Goal: Task Accomplishment & Management: Manage account settings

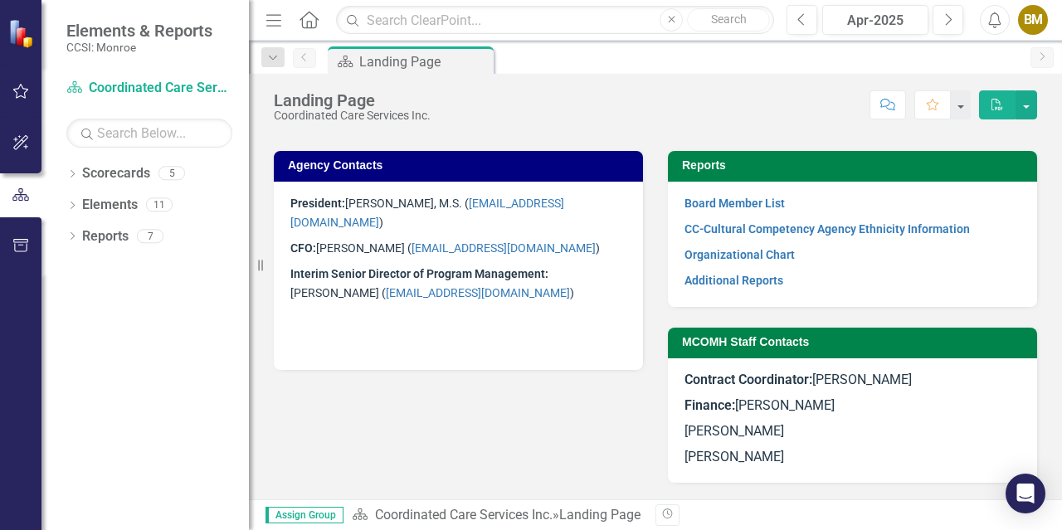
scroll to position [1029, 0]
click at [567, 267] on span "Interim Senior Director of Program Management: [PERSON_NAME] ( [EMAIL_ADDRESS][…" at bounding box center [432, 283] width 284 height 32
click at [388, 162] on h3 "Agency Contacts" at bounding box center [461, 165] width 347 height 12
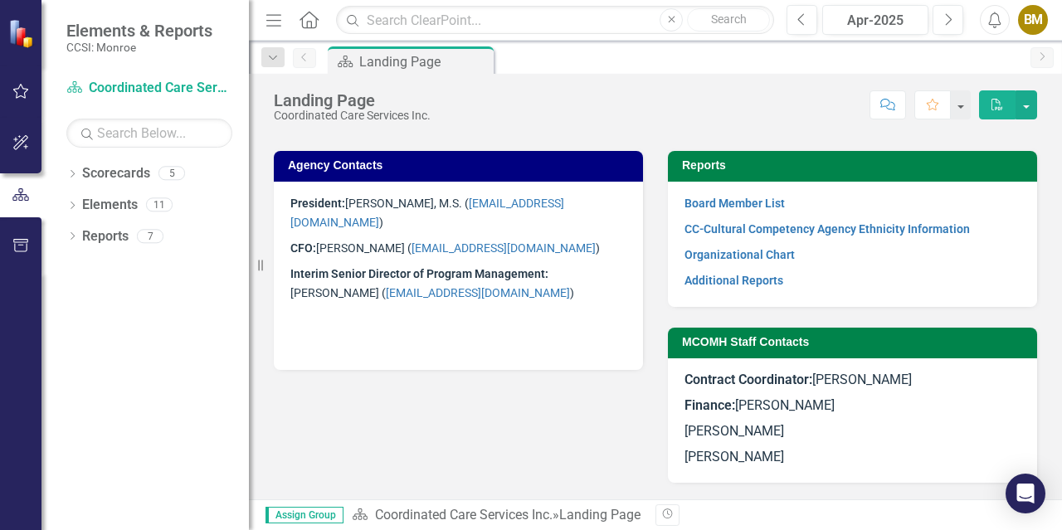
click at [388, 162] on h3 "Agency Contacts" at bounding box center [461, 165] width 347 height 12
click at [109, 173] on link "Scorecards" at bounding box center [116, 173] width 68 height 19
click at [141, 85] on link "Scorecard Coordinated Care Services Inc." at bounding box center [149, 88] width 166 height 19
click at [353, 63] on icon "Scorecard" at bounding box center [345, 61] width 17 height 13
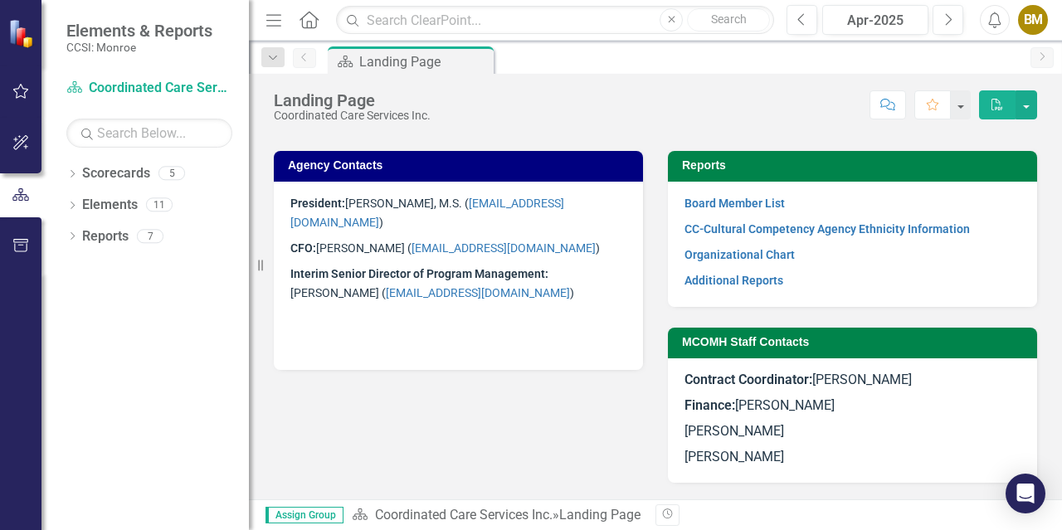
click at [309, 15] on icon "Home" at bounding box center [309, 19] width 22 height 17
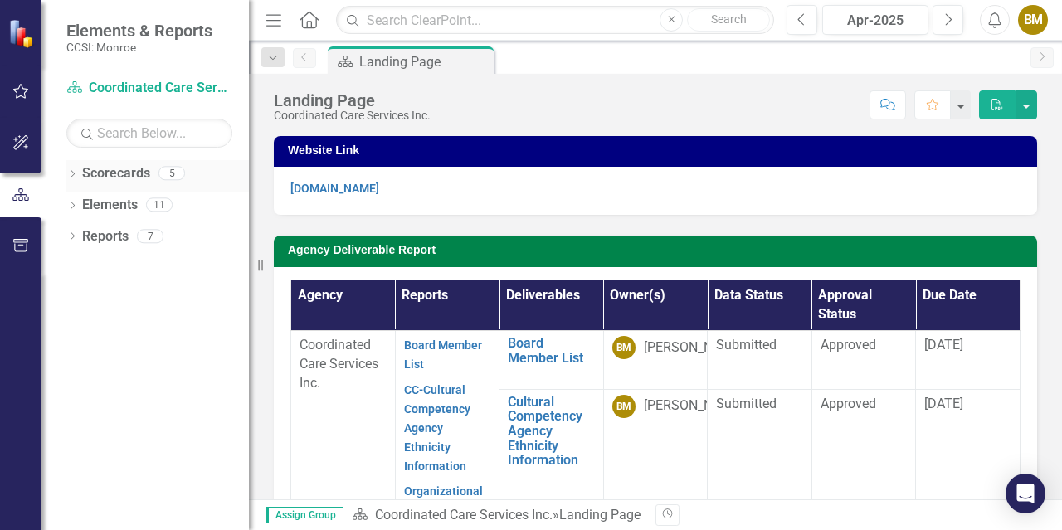
click at [77, 173] on icon "Dropdown" at bounding box center [72, 175] width 12 height 9
click at [134, 203] on link "Coordinated Care Services Inc." at bounding box center [170, 205] width 158 height 19
click at [136, 234] on link "Resources" at bounding box center [170, 236] width 158 height 19
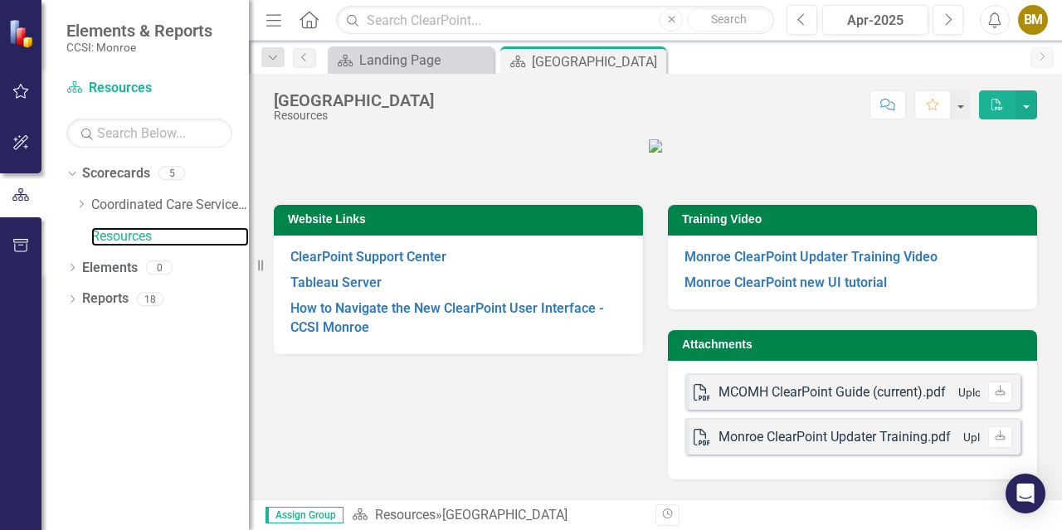
scroll to position [134, 0]
click at [74, 302] on icon "Dropdown" at bounding box center [72, 300] width 12 height 9
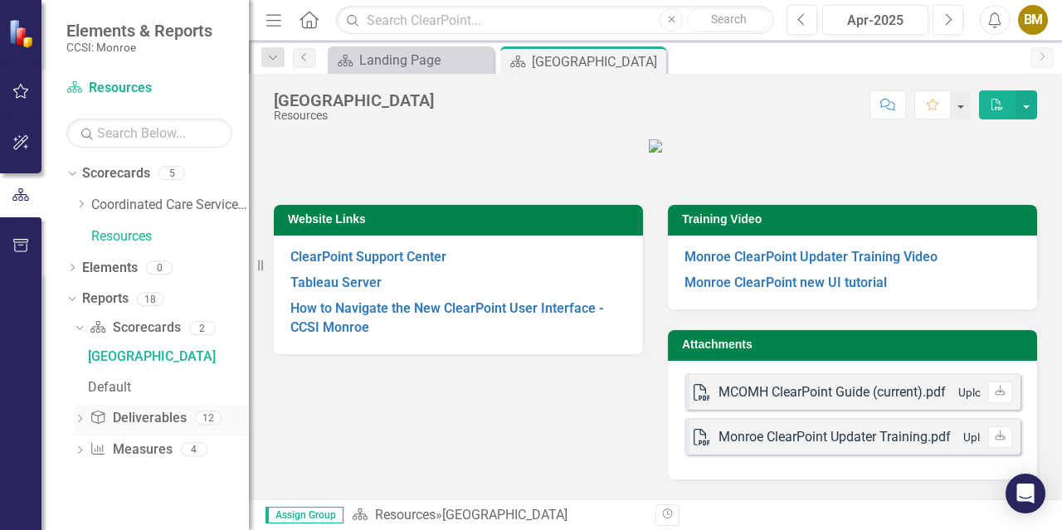
click at [80, 416] on icon at bounding box center [80, 418] width 4 height 7
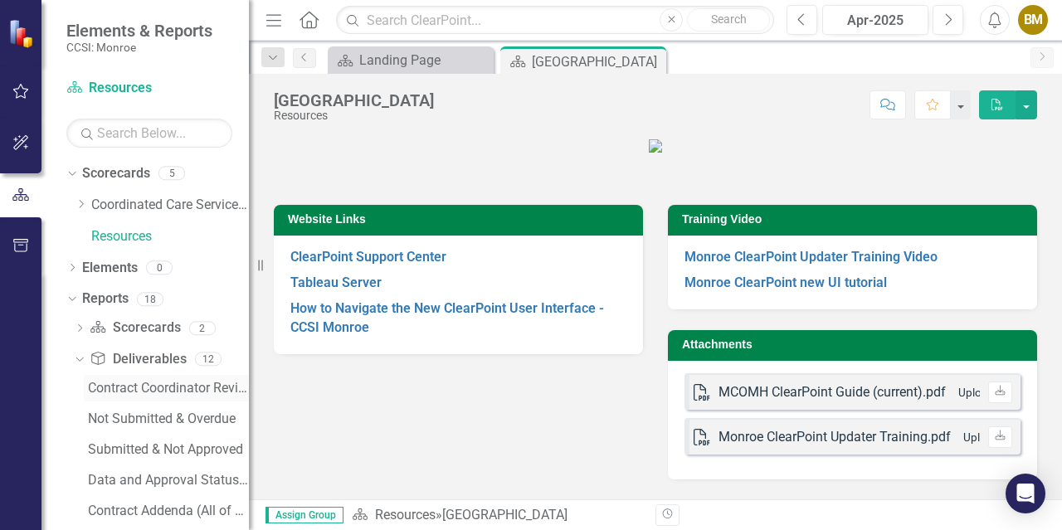
click at [160, 395] on div "Contract Coordinator Review" at bounding box center [168, 388] width 161 height 15
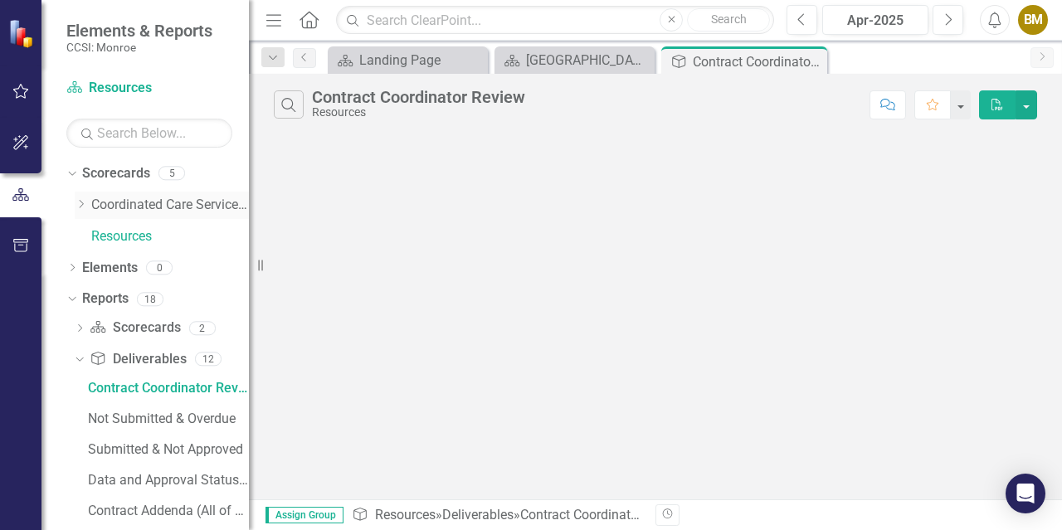
click at [80, 201] on icon at bounding box center [82, 204] width 4 height 8
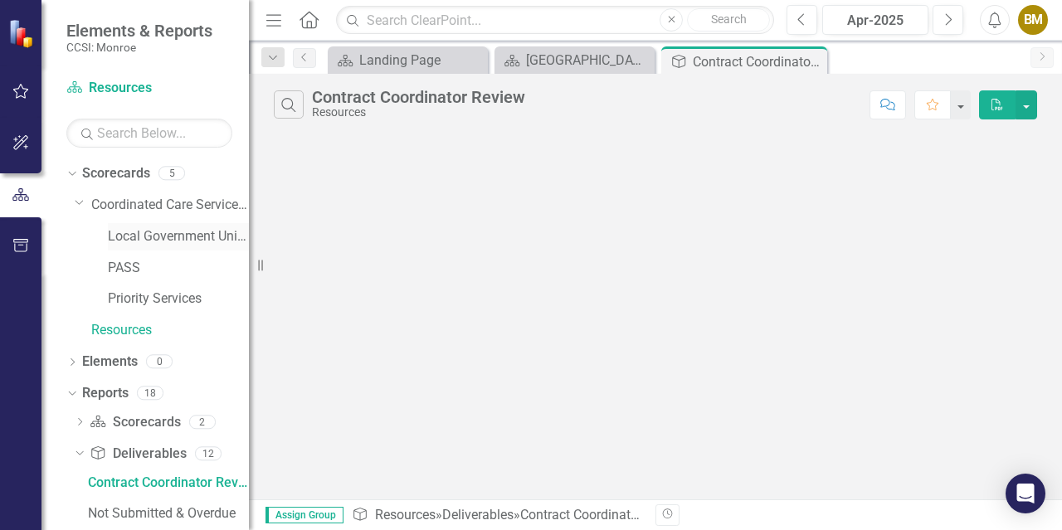
click at [175, 242] on link "Local Government Unit (LGU)" at bounding box center [178, 236] width 141 height 19
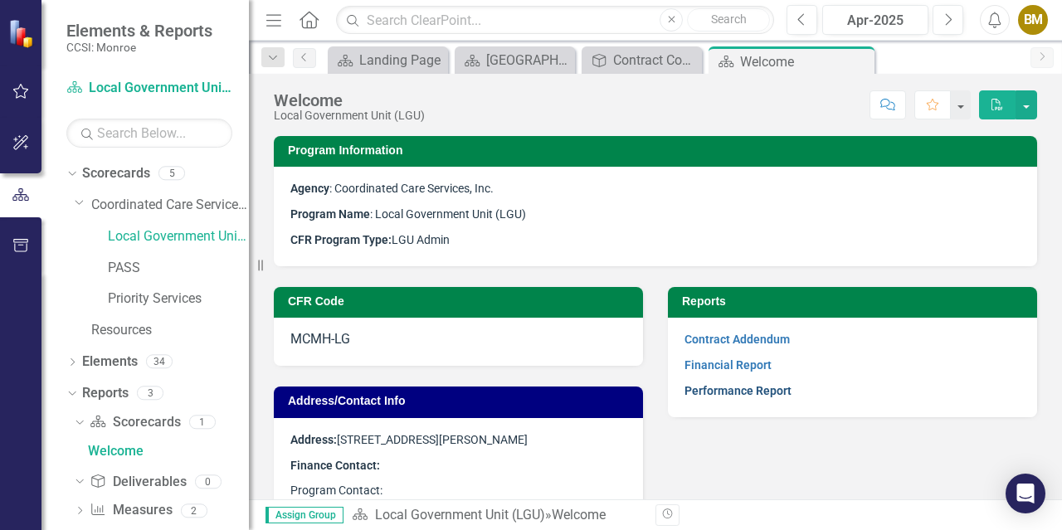
click at [718, 391] on link "Performance Report" at bounding box center [737, 390] width 107 height 13
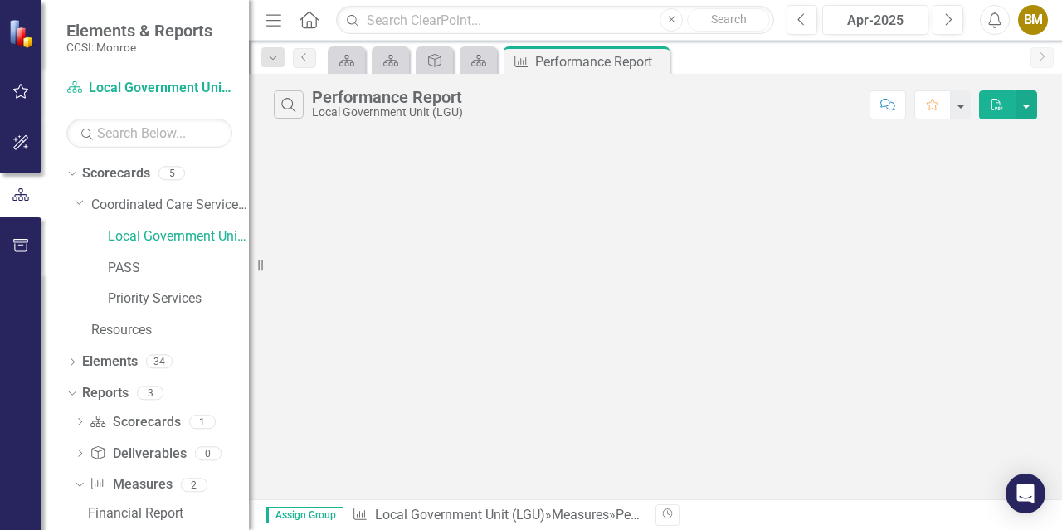
scroll to position [27, 0]
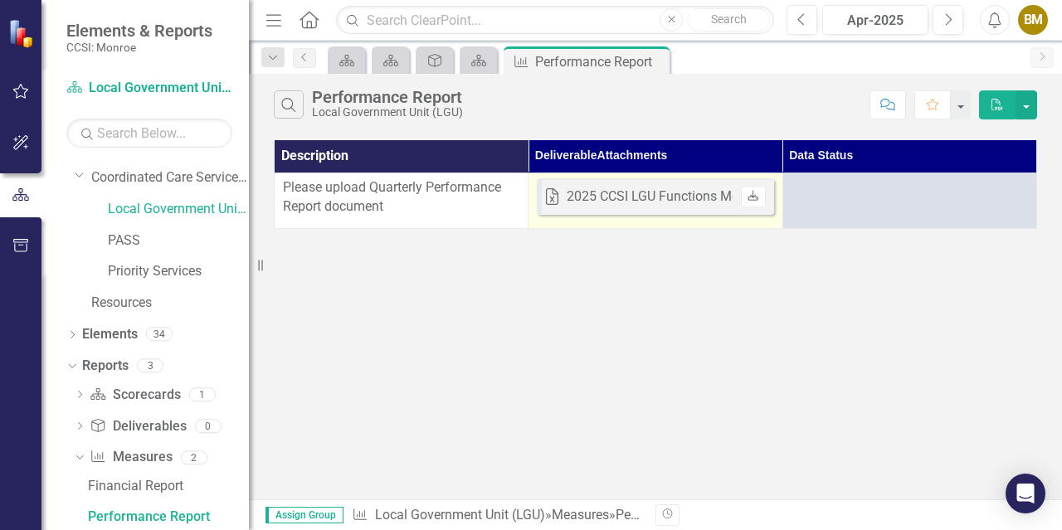
click at [754, 197] on icon "Download" at bounding box center [752, 197] width 12 height 10
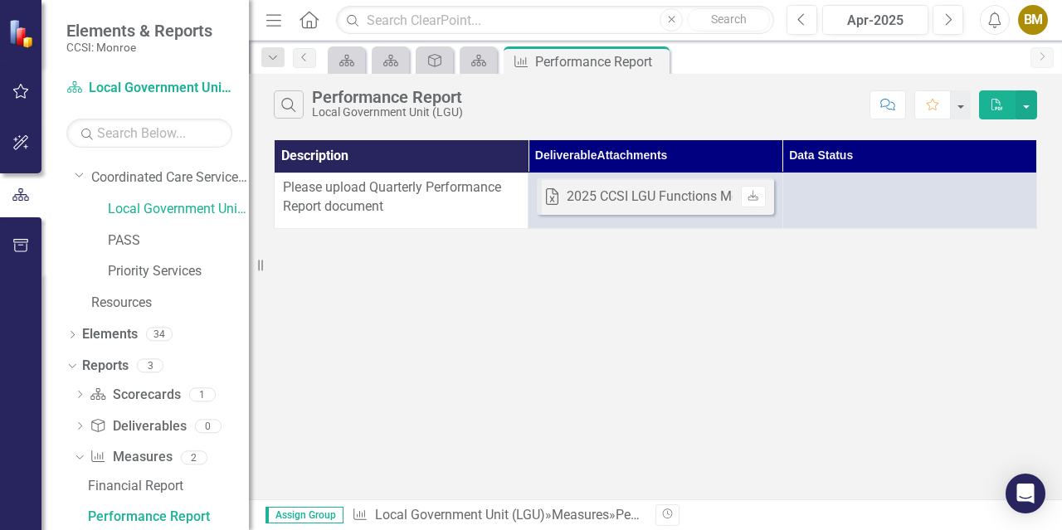
click at [345, 196] on div "Please upload Quarterly Performance Report document" at bounding box center [401, 197] width 236 height 38
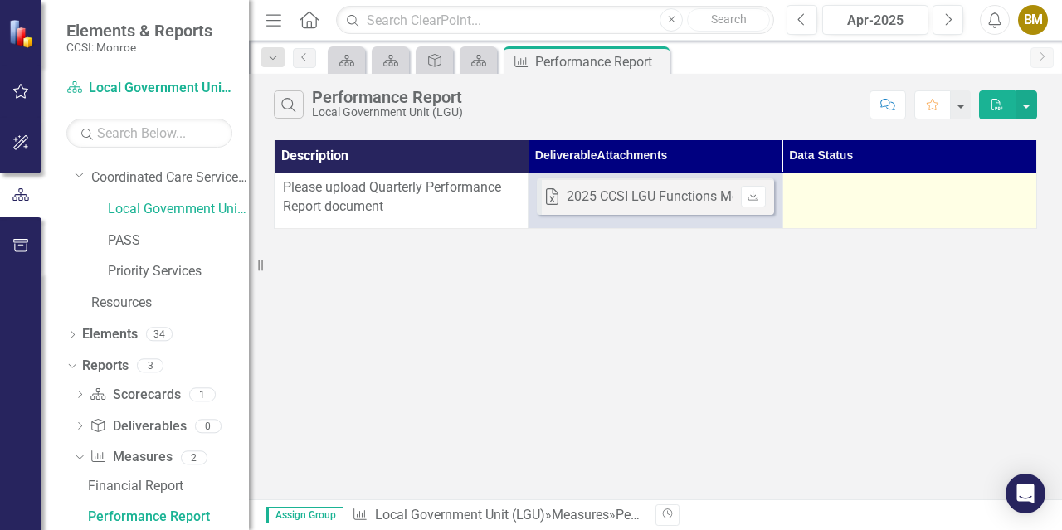
click at [824, 193] on div at bounding box center [909, 188] width 236 height 20
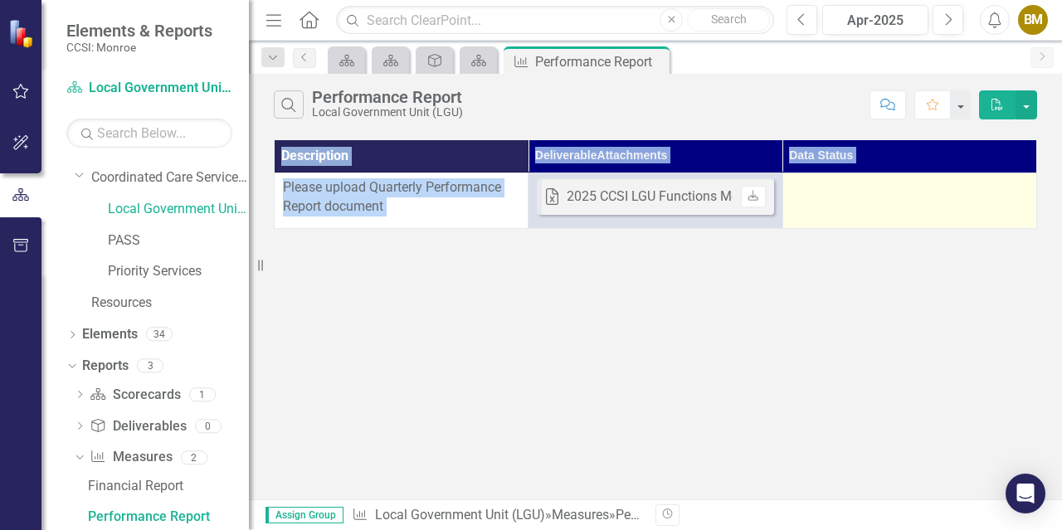
click at [824, 193] on div at bounding box center [909, 188] width 236 height 20
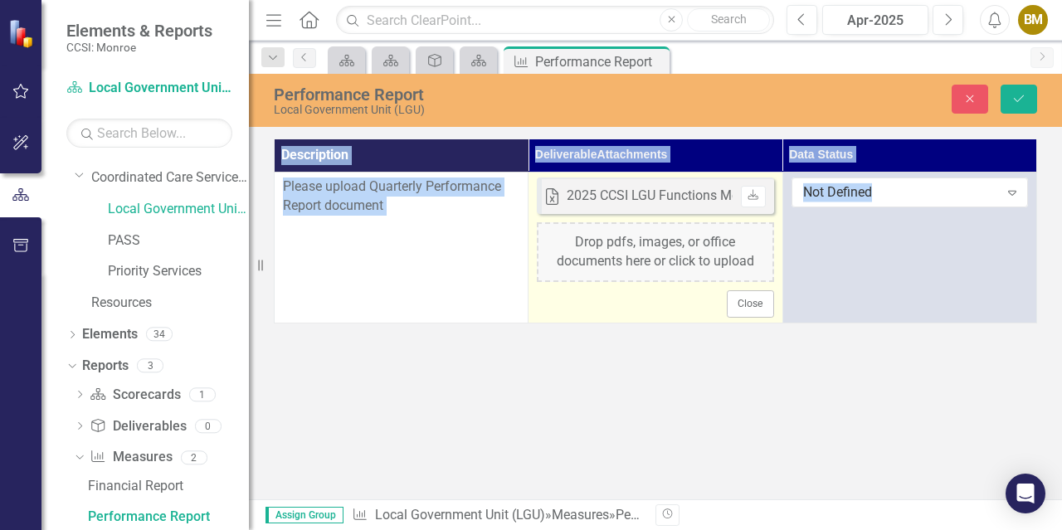
click at [740, 244] on div "Drop pdfs, images, or office documents here or click to upload" at bounding box center [655, 252] width 236 height 60
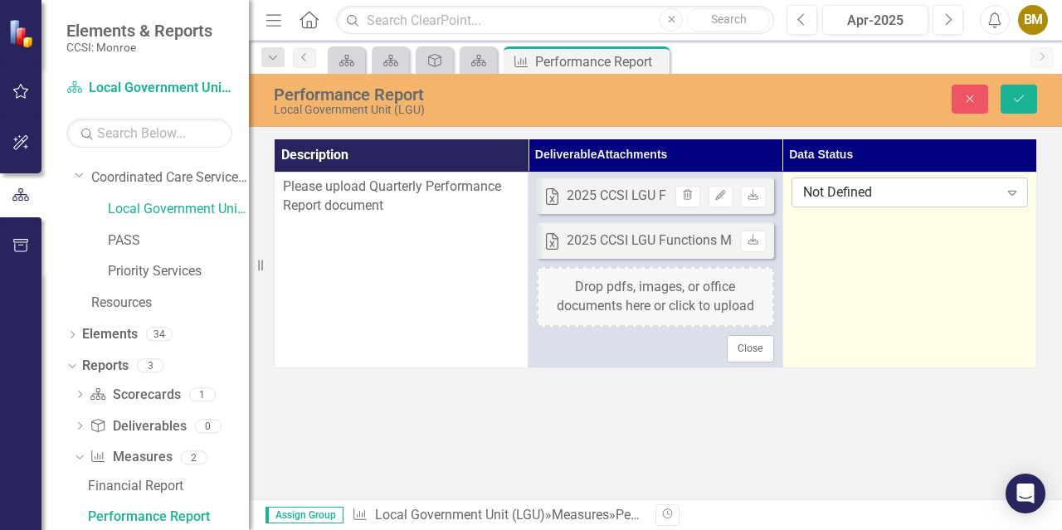
click at [856, 190] on div "Not Defined" at bounding box center [901, 192] width 196 height 19
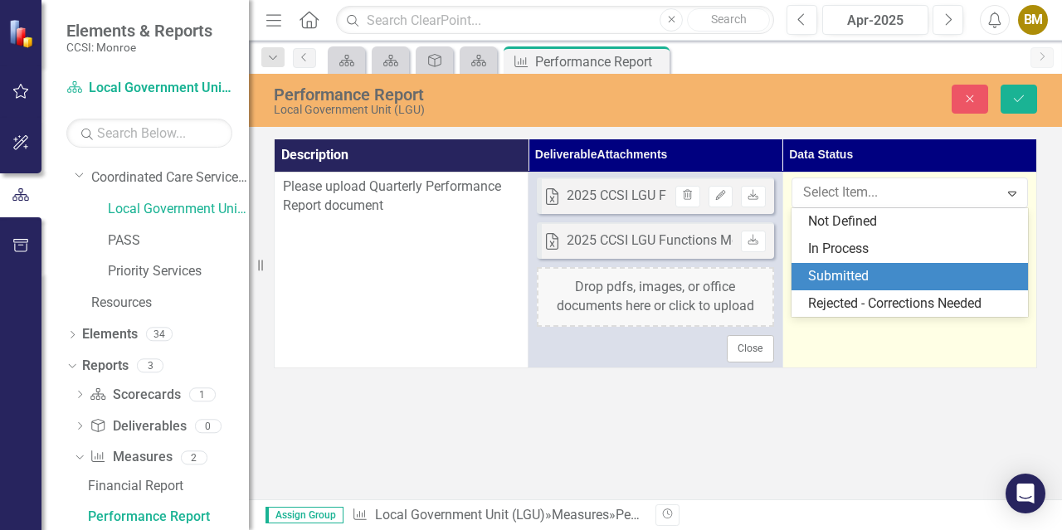
click at [864, 279] on div "Submitted" at bounding box center [913, 276] width 210 height 19
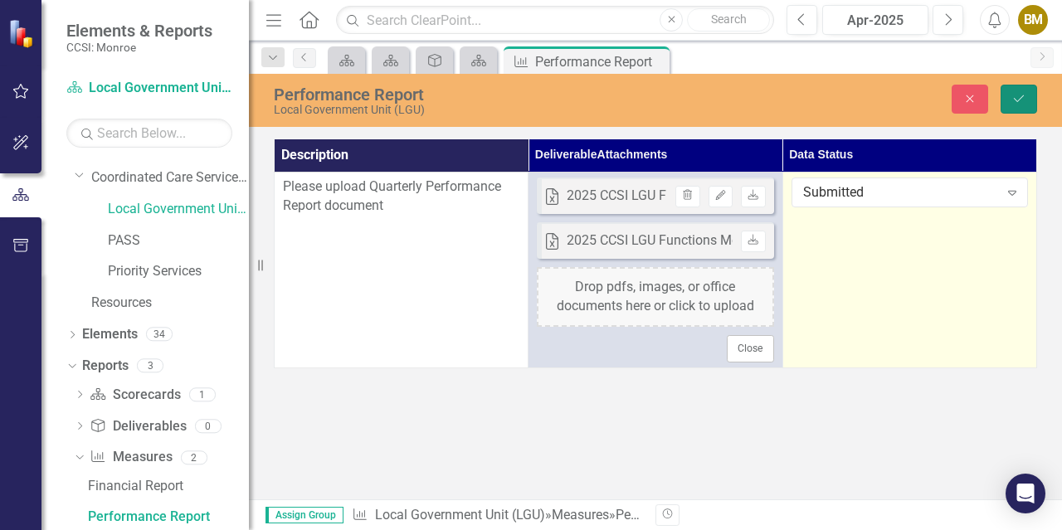
click at [1009, 97] on button "Save" at bounding box center [1018, 99] width 36 height 29
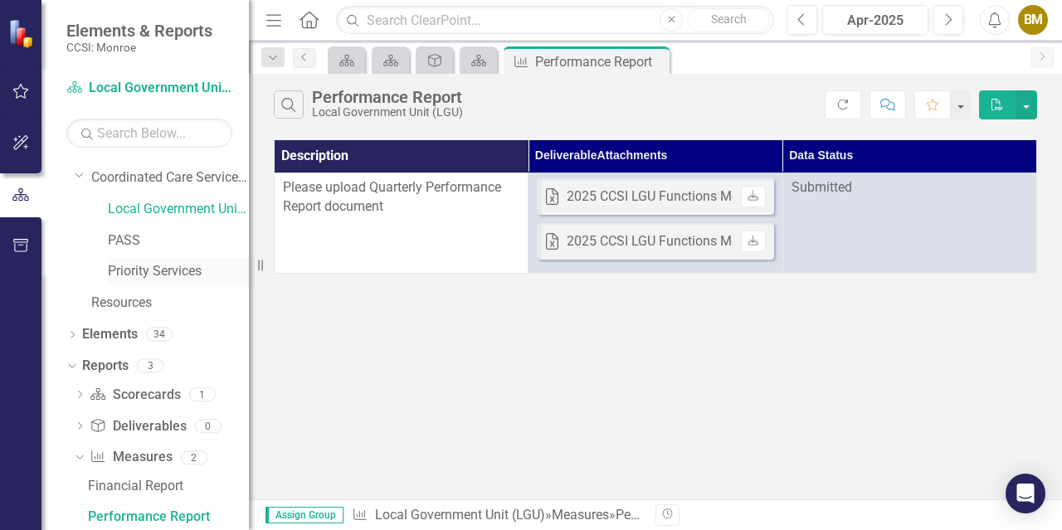
click at [144, 275] on link "Priority Services" at bounding box center [178, 271] width 141 height 19
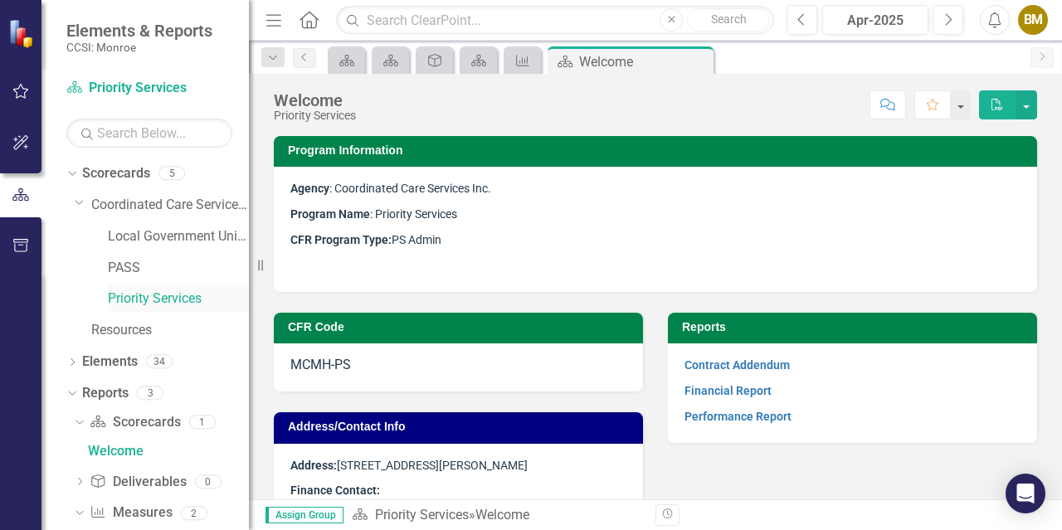
click at [154, 301] on link "Priority Services" at bounding box center [178, 298] width 141 height 19
click at [759, 411] on link "Performance Report" at bounding box center [737, 416] width 107 height 13
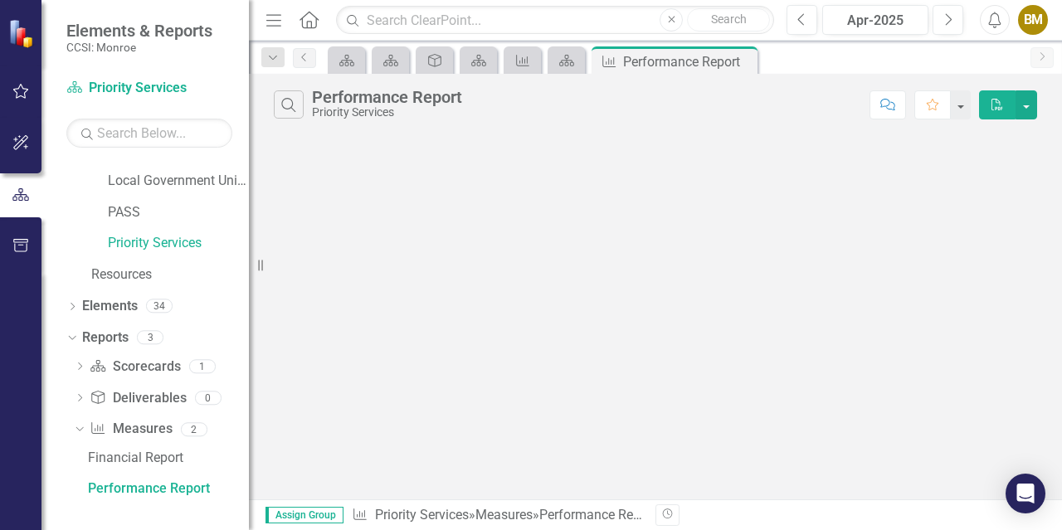
scroll to position [27, 0]
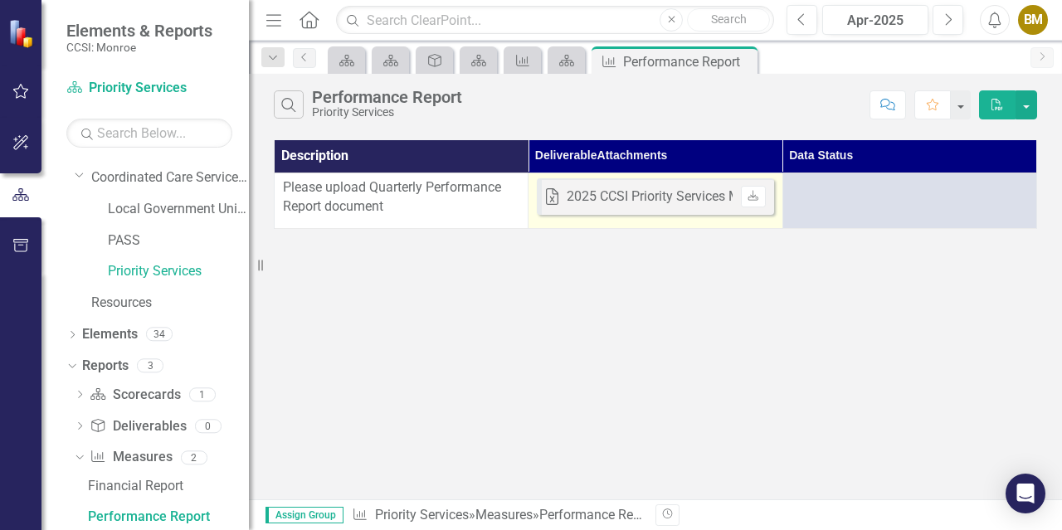
click at [706, 222] on td "Excel 2025 CCSI Priority Services Measures Status Report Template v2025_05_29.x…" at bounding box center [655, 201] width 254 height 56
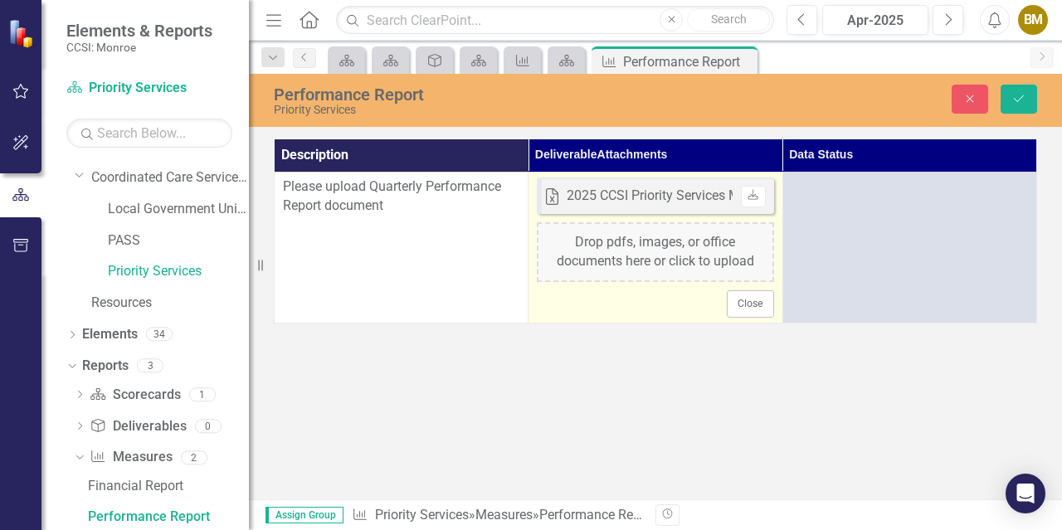
click at [694, 253] on div "Drop pdfs, images, or office documents here or click to upload" at bounding box center [655, 252] width 236 height 60
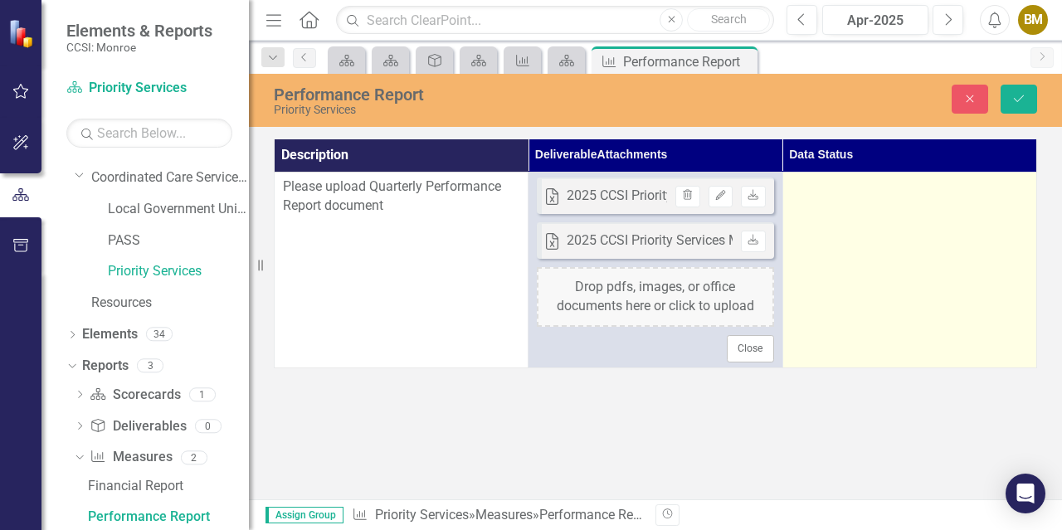
click at [972, 210] on td at bounding box center [909, 270] width 254 height 195
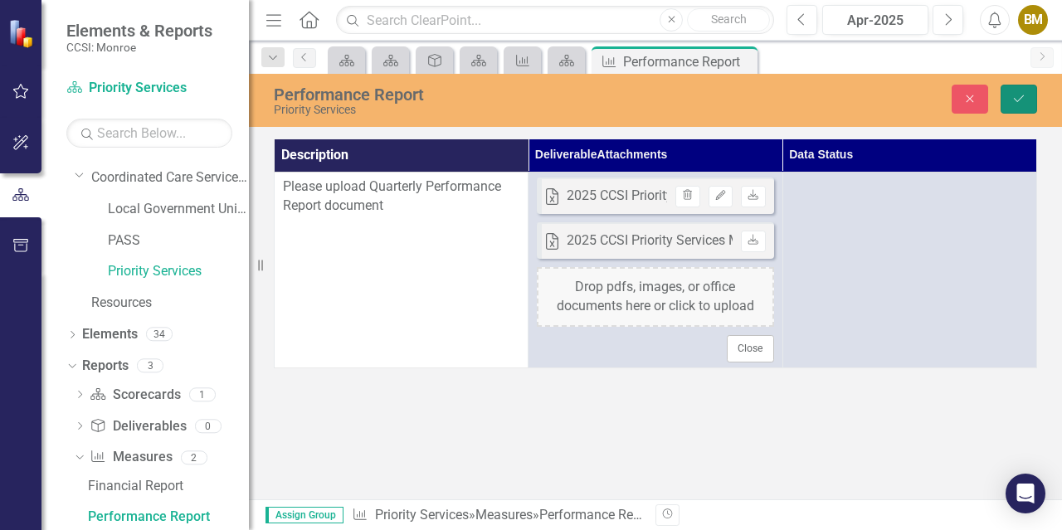
click at [1019, 101] on icon "Save" at bounding box center [1018, 99] width 15 height 12
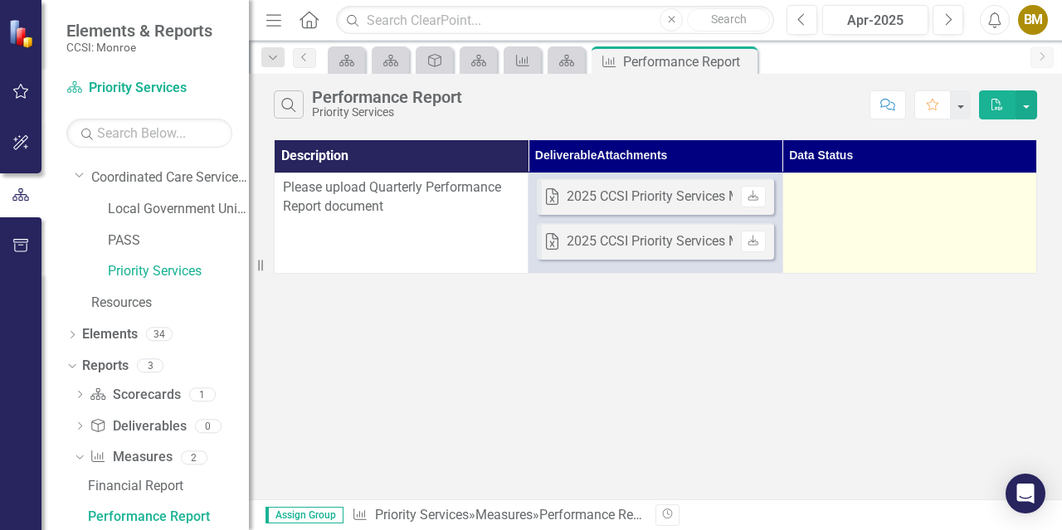
click at [892, 211] on td at bounding box center [909, 223] width 254 height 100
click at [891, 180] on div at bounding box center [909, 188] width 236 height 20
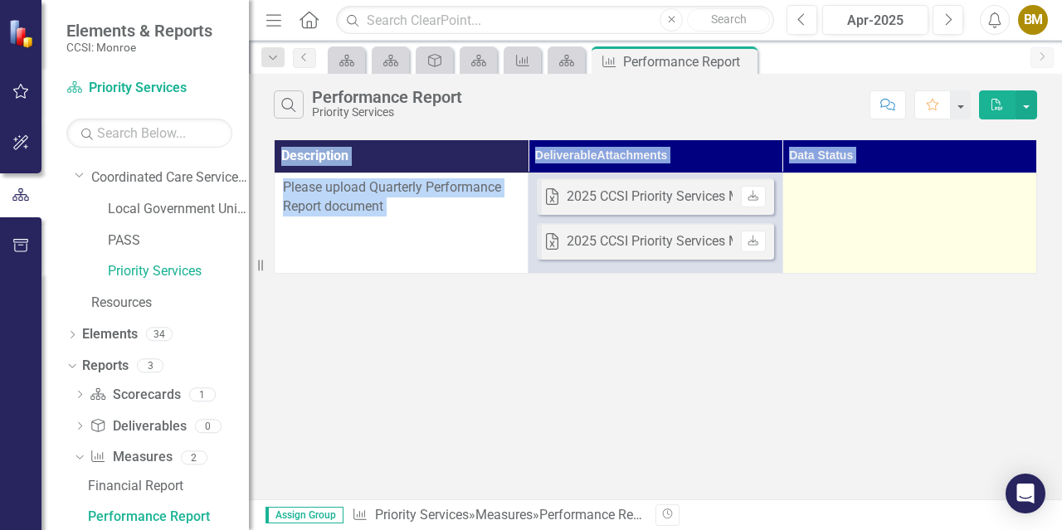
click at [891, 180] on div at bounding box center [909, 188] width 236 height 20
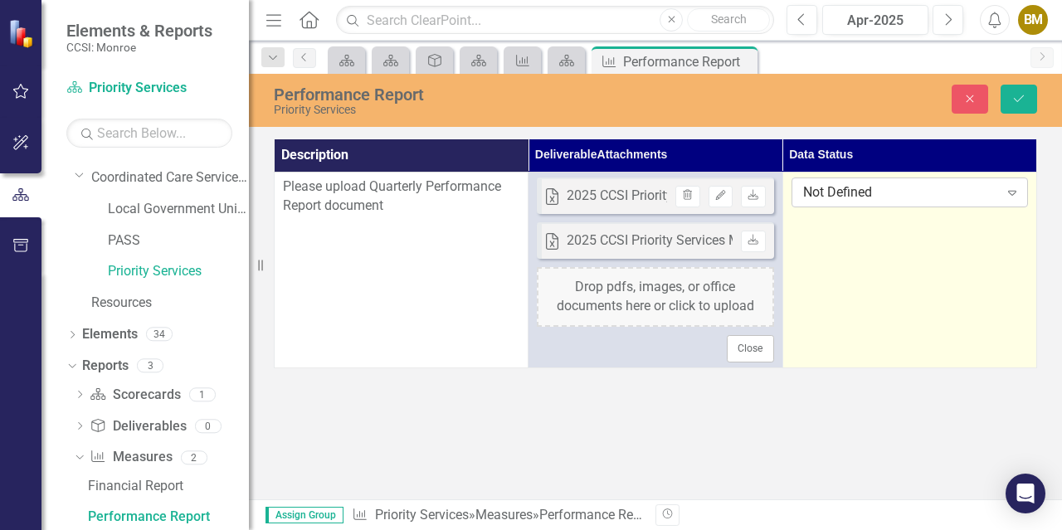
click at [967, 188] on div "Not Defined" at bounding box center [901, 192] width 196 height 19
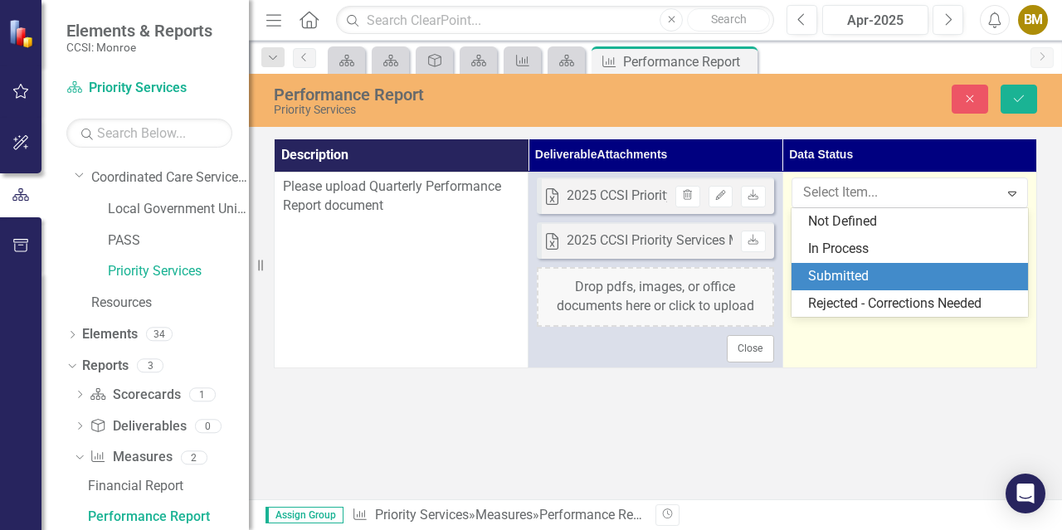
click at [941, 271] on div "Submitted" at bounding box center [913, 276] width 210 height 19
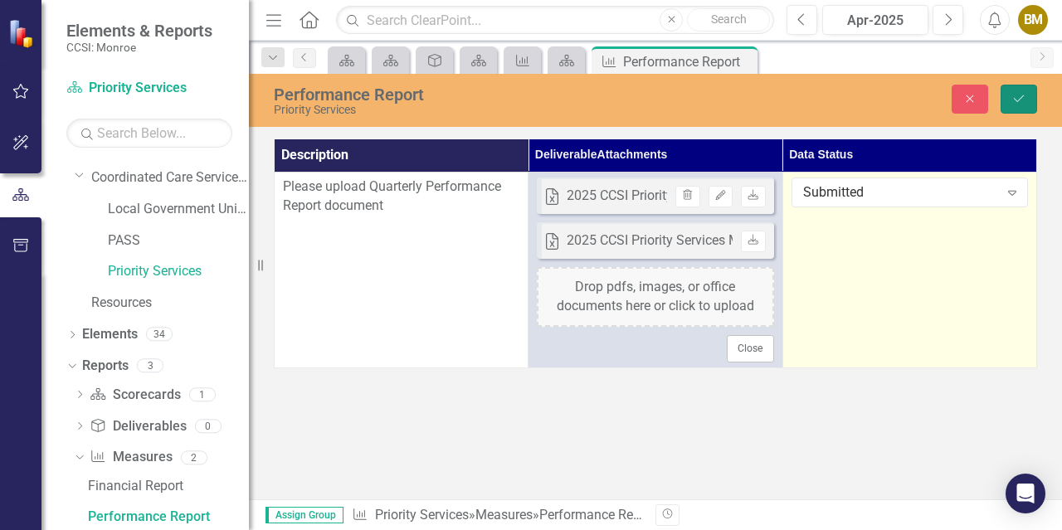
click at [1024, 86] on button "Save" at bounding box center [1018, 99] width 36 height 29
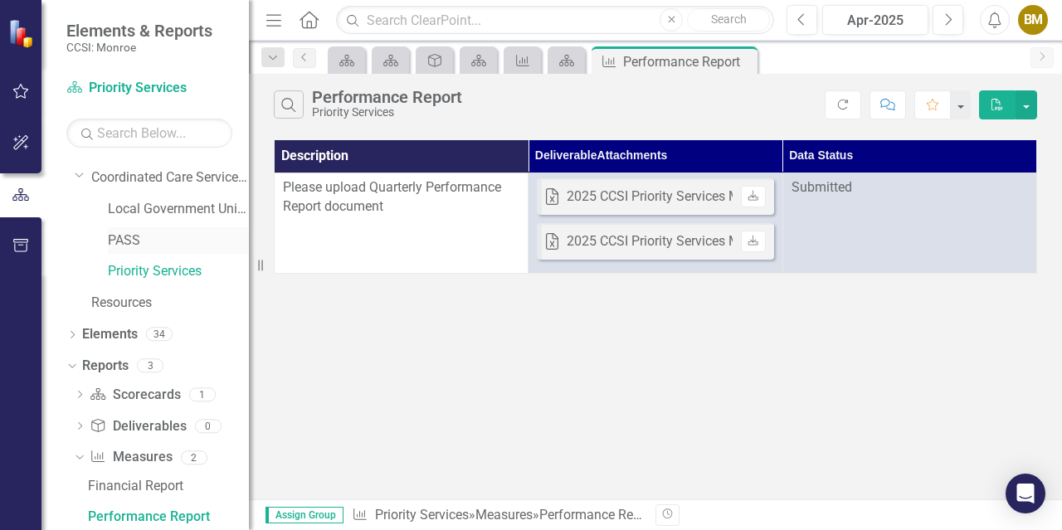
click at [132, 240] on link "PASS" at bounding box center [178, 240] width 141 height 19
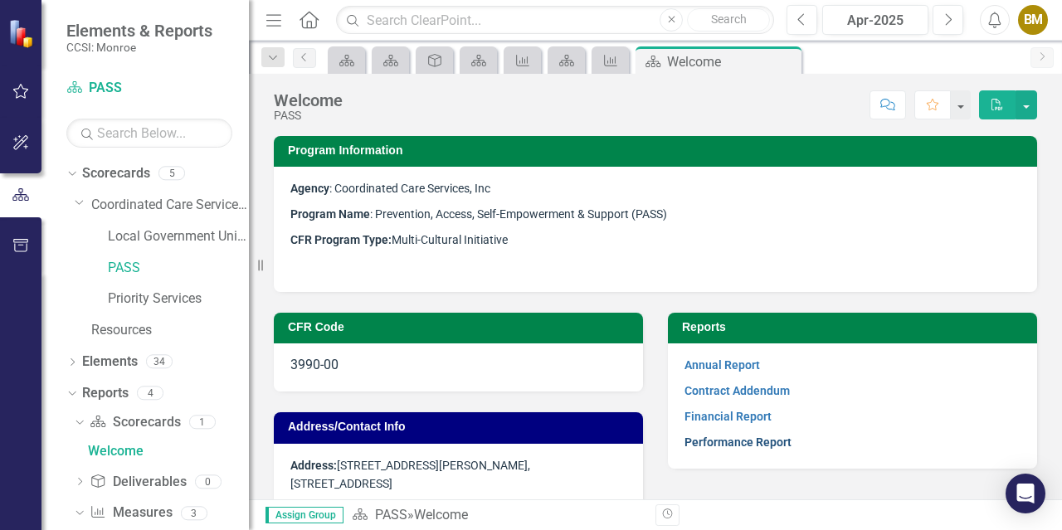
click at [765, 439] on link "Performance Report" at bounding box center [737, 441] width 107 height 13
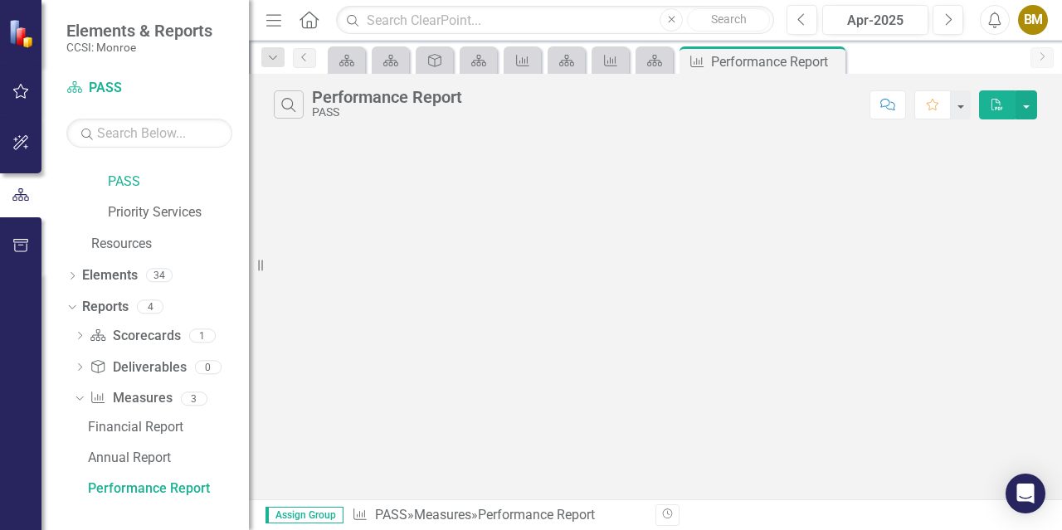
scroll to position [58, 0]
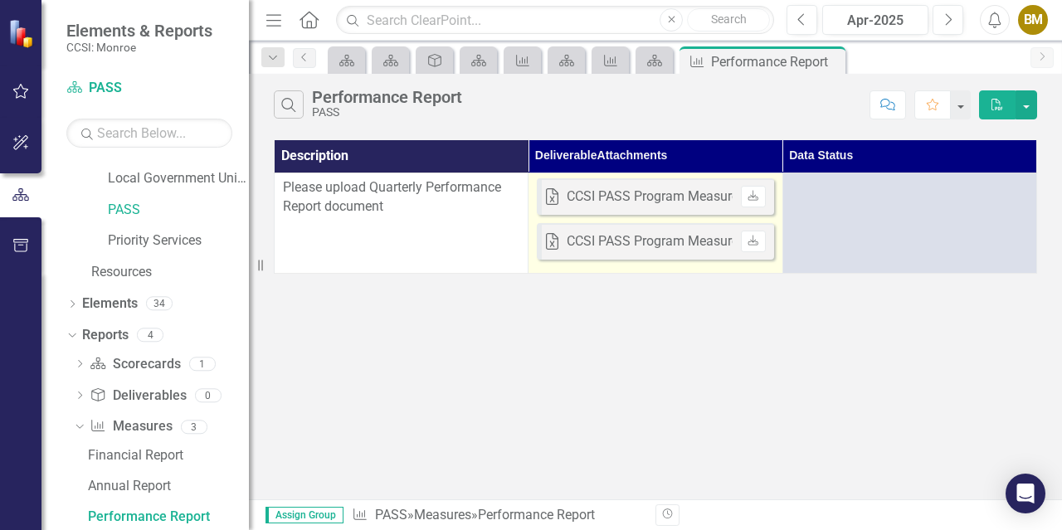
click at [643, 239] on div "CCSI PASS Program Measures 2025 - Template.xlsx" at bounding box center [718, 241] width 303 height 19
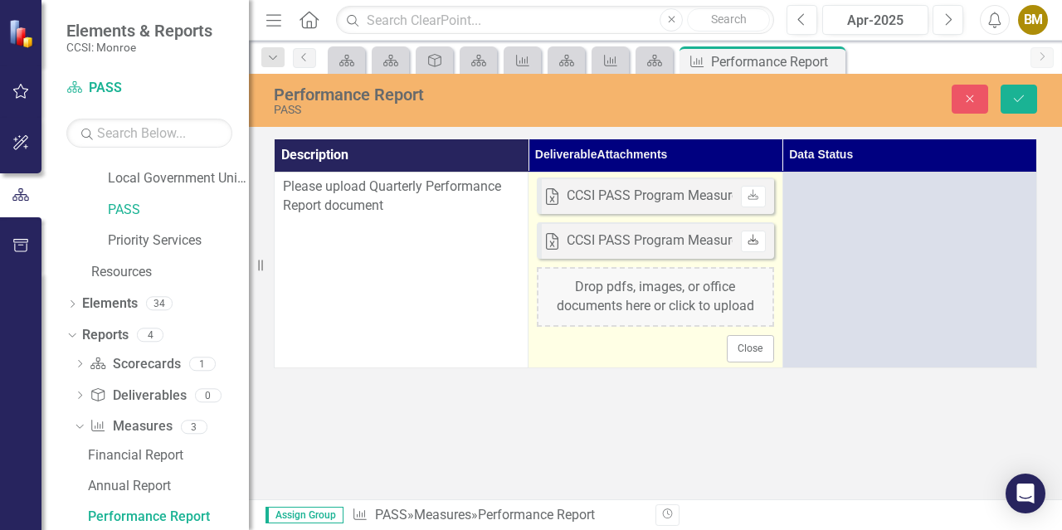
click at [753, 241] on icon at bounding box center [753, 240] width 10 height 10
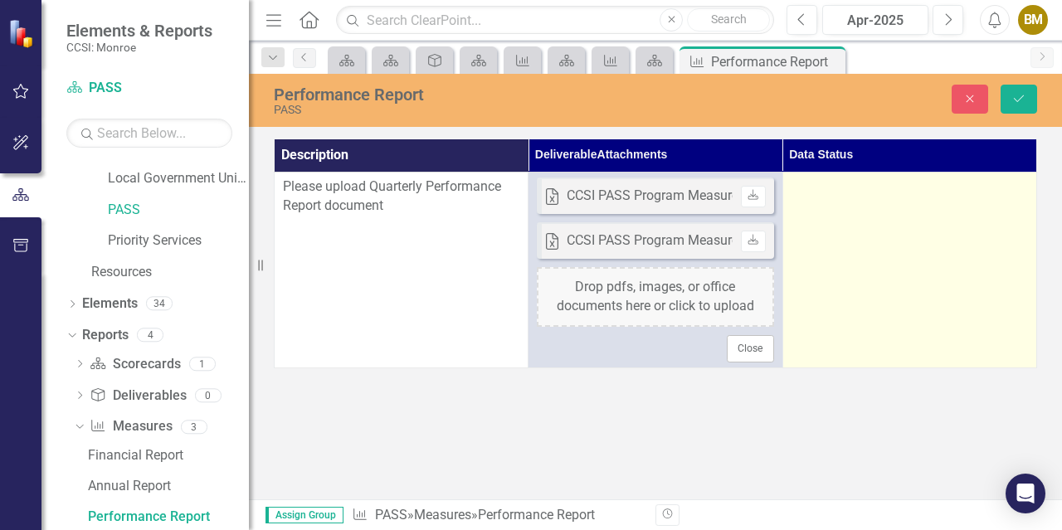
click at [857, 237] on td at bounding box center [909, 270] width 254 height 195
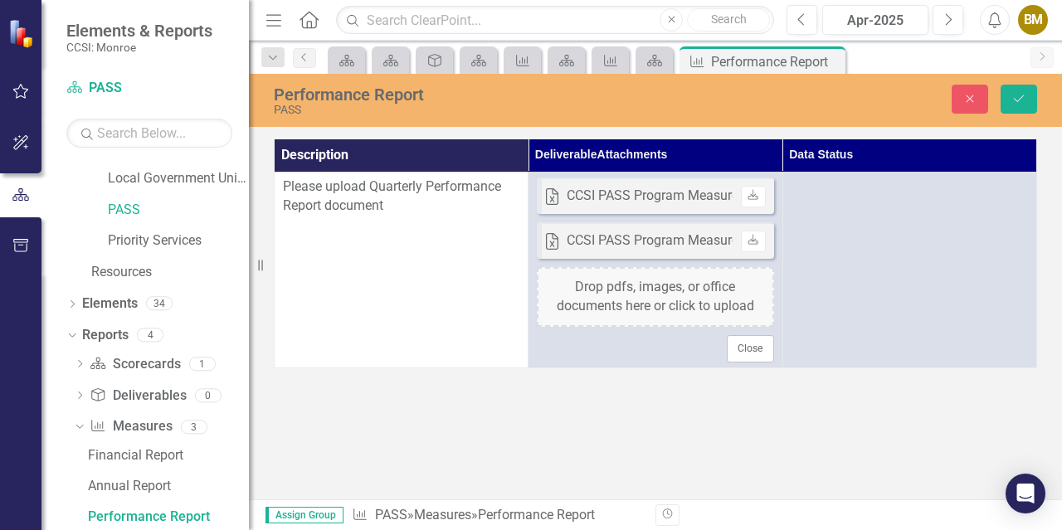
click at [666, 430] on div "Performance Report PASS Close Save Description Deliverable Attachments Data Sta…" at bounding box center [655, 286] width 813 height 425
click at [70, 301] on icon "Dropdown" at bounding box center [72, 305] width 12 height 9
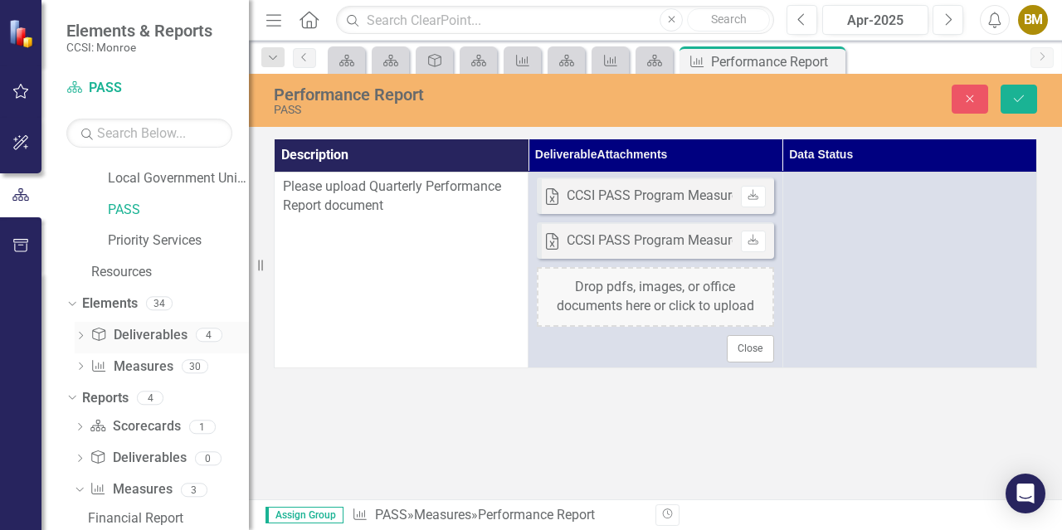
click at [80, 337] on icon "Dropdown" at bounding box center [81, 337] width 12 height 9
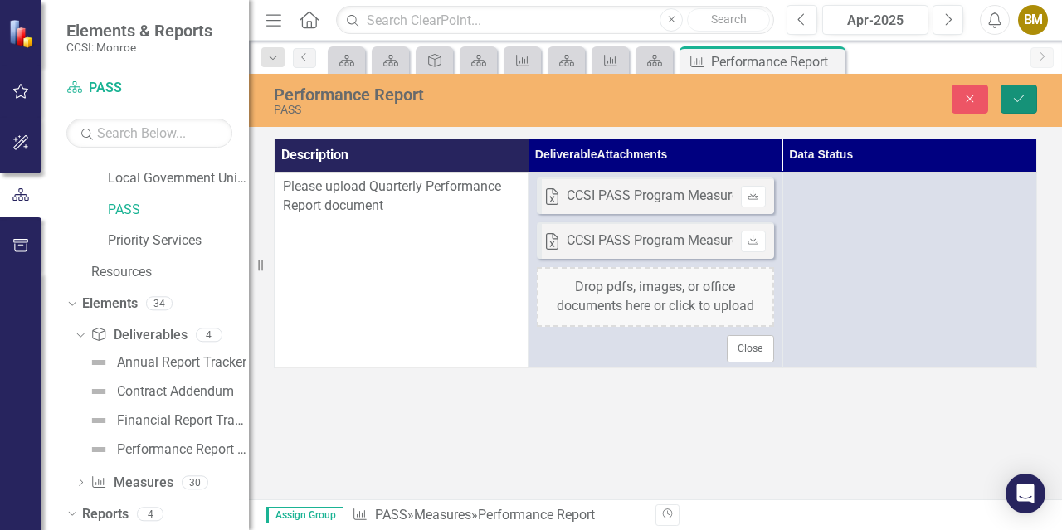
click at [1008, 100] on button "Save" at bounding box center [1018, 99] width 36 height 29
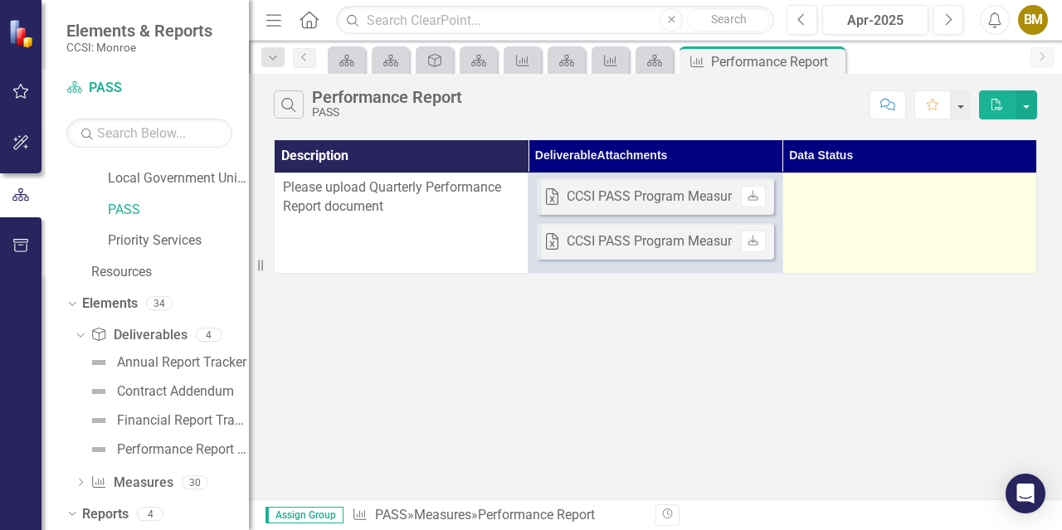
click at [850, 199] on td at bounding box center [909, 223] width 254 height 100
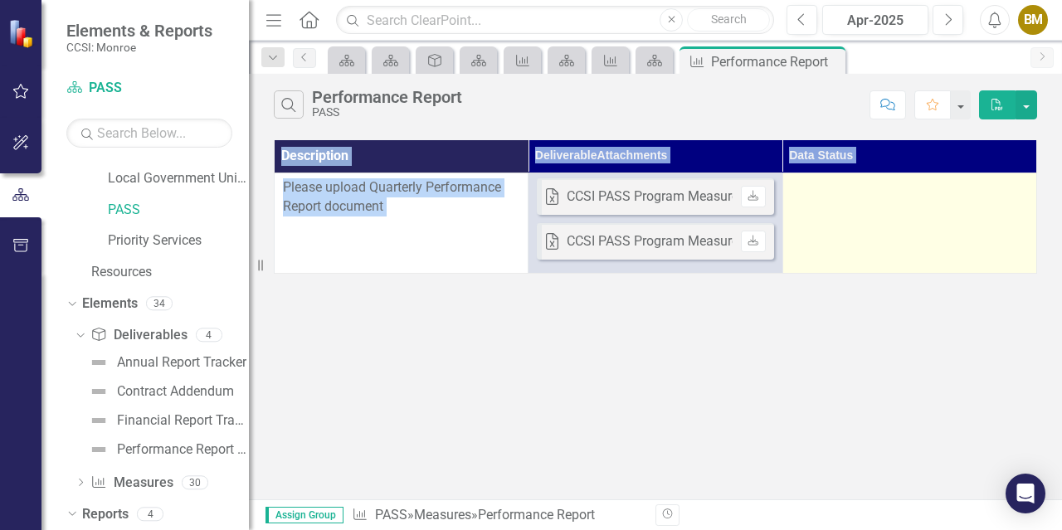
click at [850, 199] on td at bounding box center [909, 223] width 254 height 100
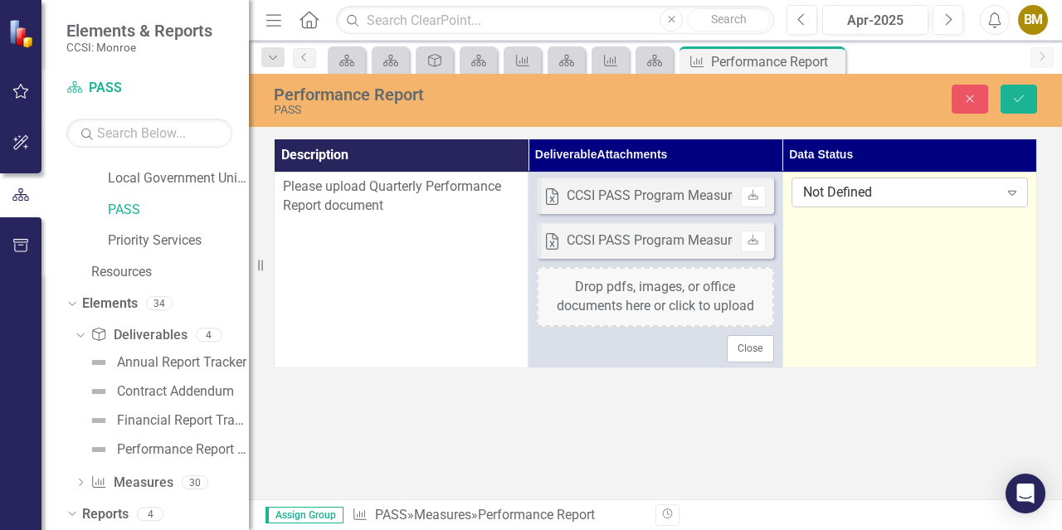
click at [919, 197] on div "Not Defined" at bounding box center [901, 192] width 196 height 19
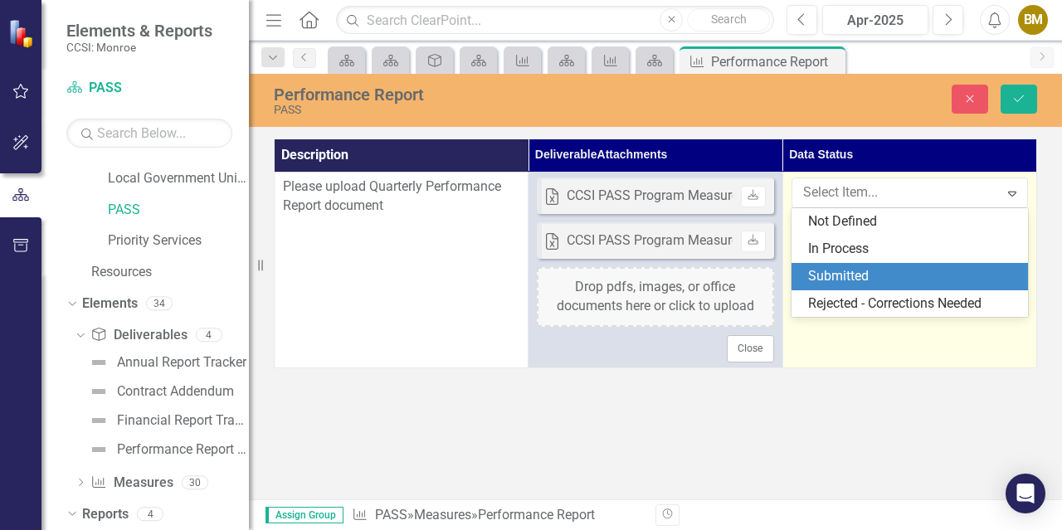
click at [889, 265] on div "Submitted" at bounding box center [909, 276] width 236 height 27
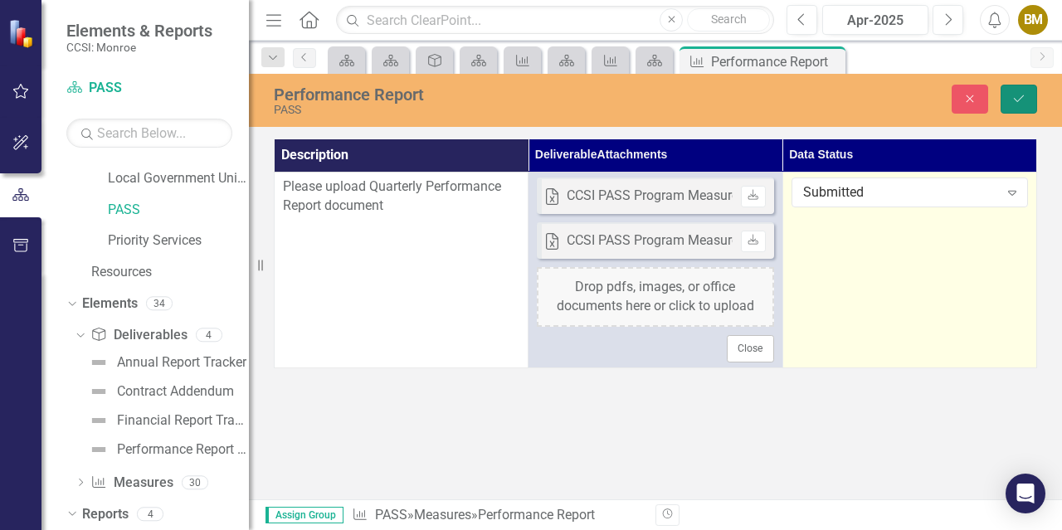
click at [1014, 93] on icon "Save" at bounding box center [1018, 99] width 15 height 12
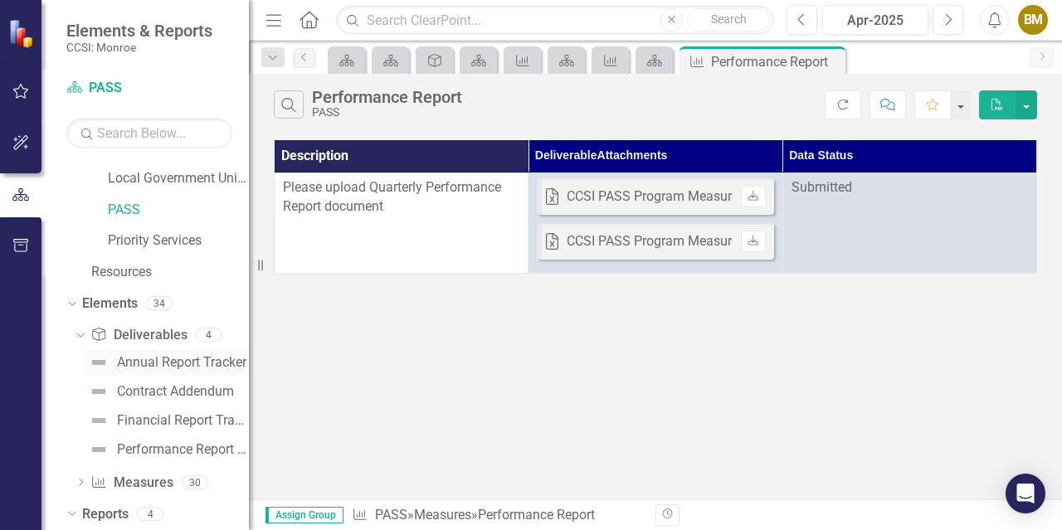
click at [140, 367] on div "Annual Report Tracker" at bounding box center [181, 362] width 129 height 15
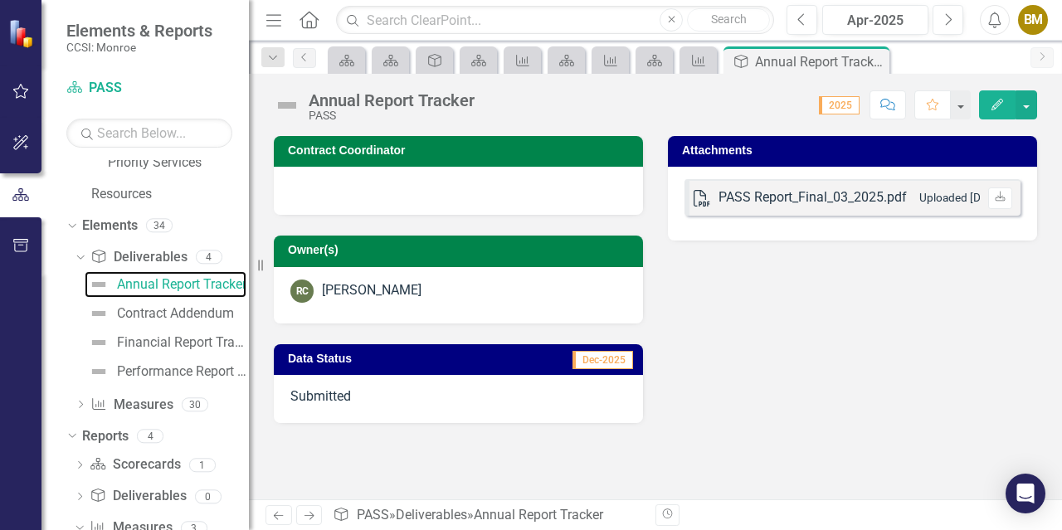
scroll to position [145, 0]
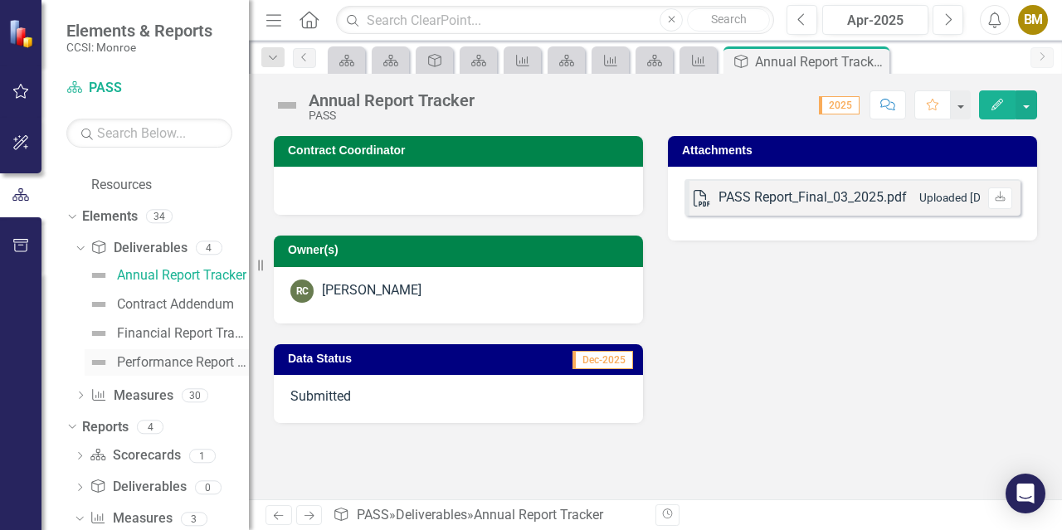
click at [151, 363] on div "Performance Report Tracker" at bounding box center [183, 362] width 132 height 15
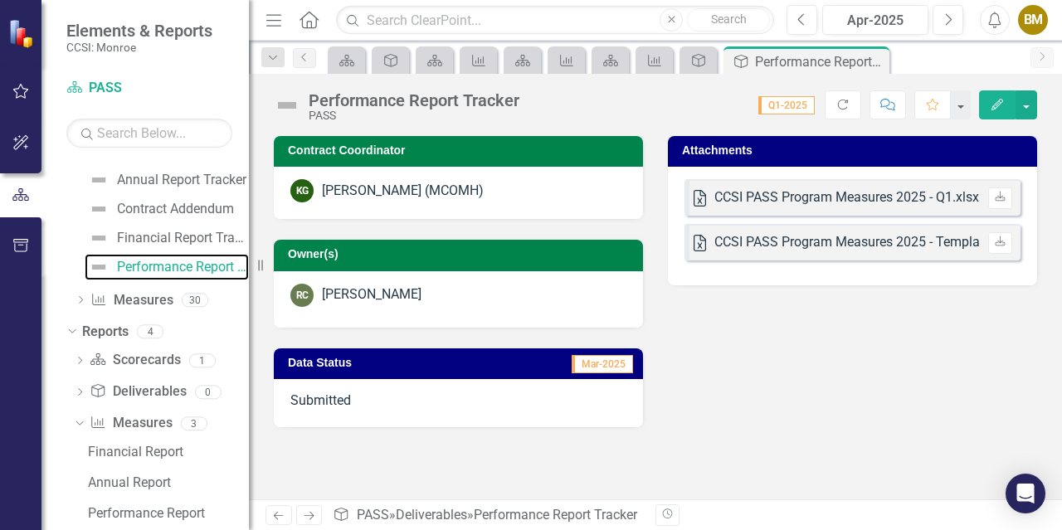
scroll to position [266, 0]
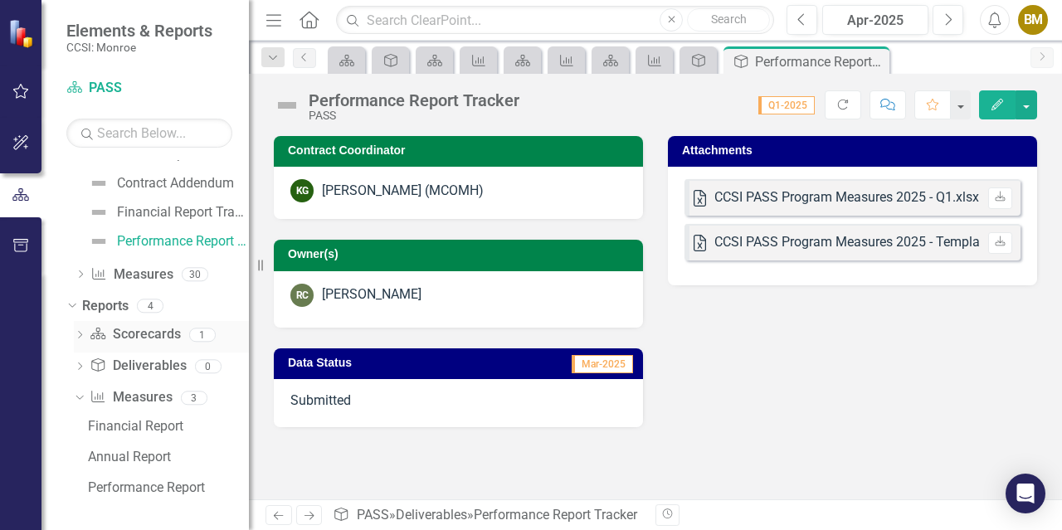
click at [79, 337] on icon "Dropdown" at bounding box center [80, 336] width 12 height 9
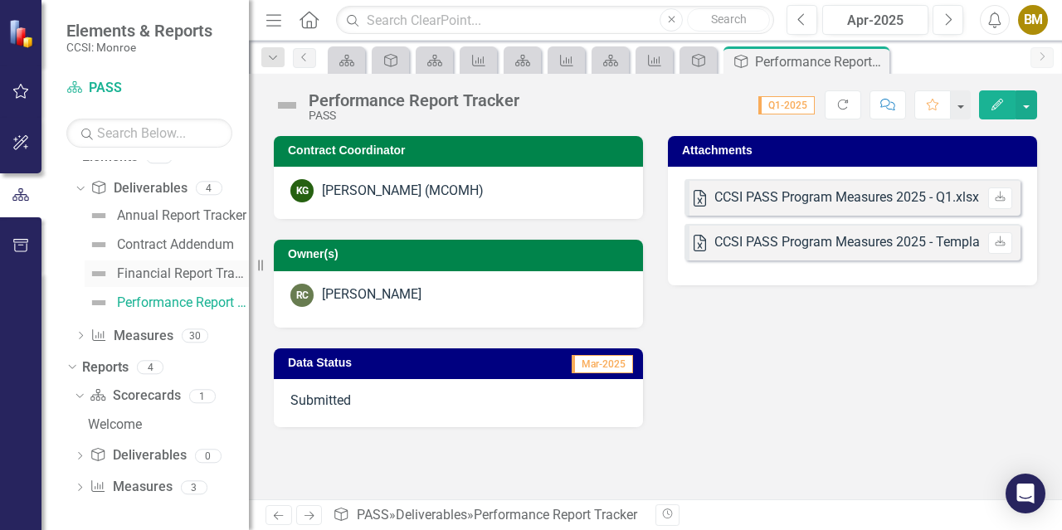
click at [148, 270] on div "Financial Report Tracker" at bounding box center [183, 273] width 132 height 15
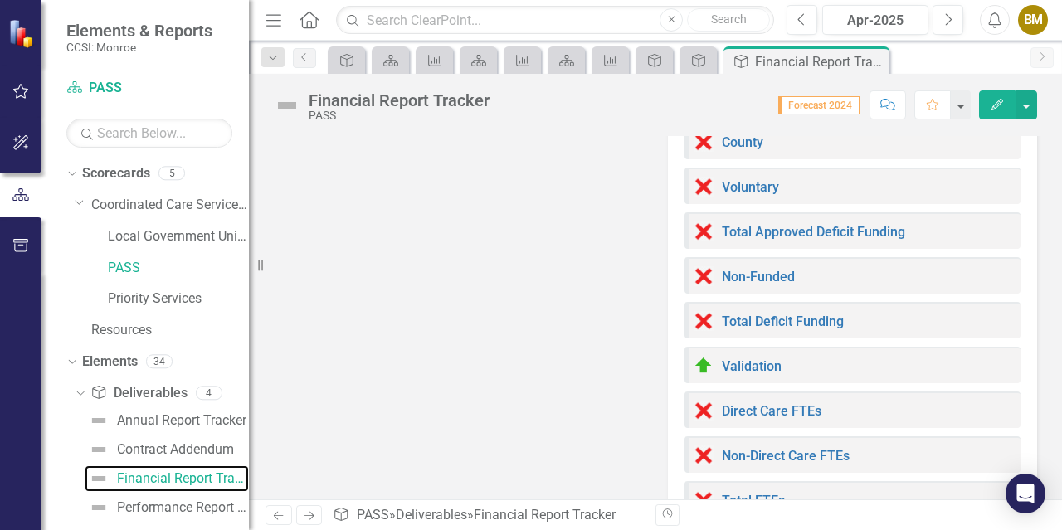
scroll to position [956, 0]
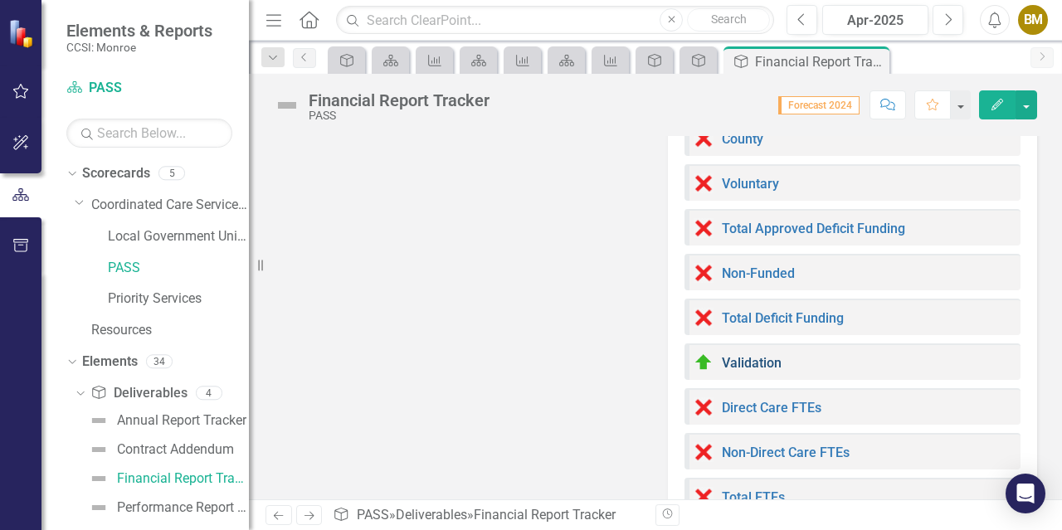
click at [759, 361] on link "Validation" at bounding box center [752, 363] width 60 height 16
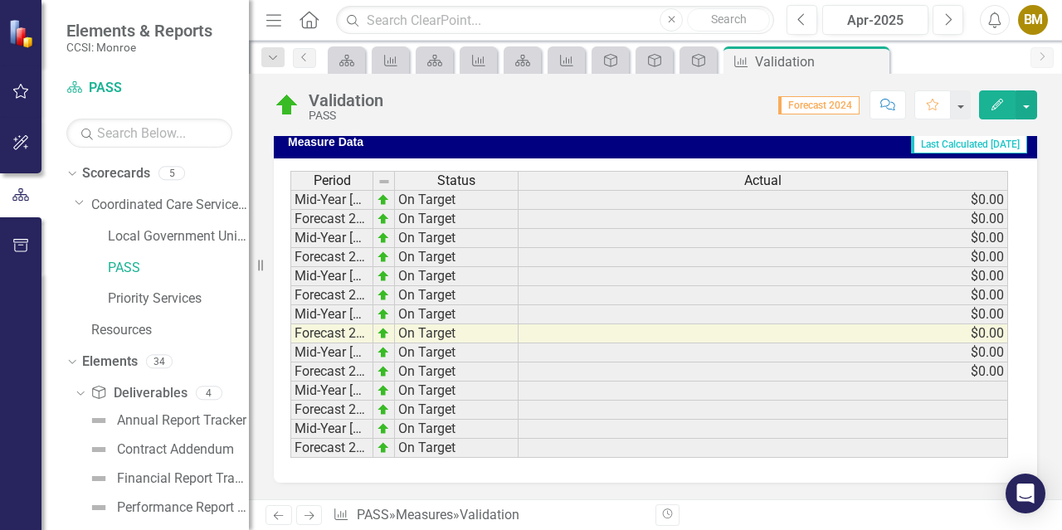
click at [314, 18] on icon "Home" at bounding box center [309, 19] width 22 height 17
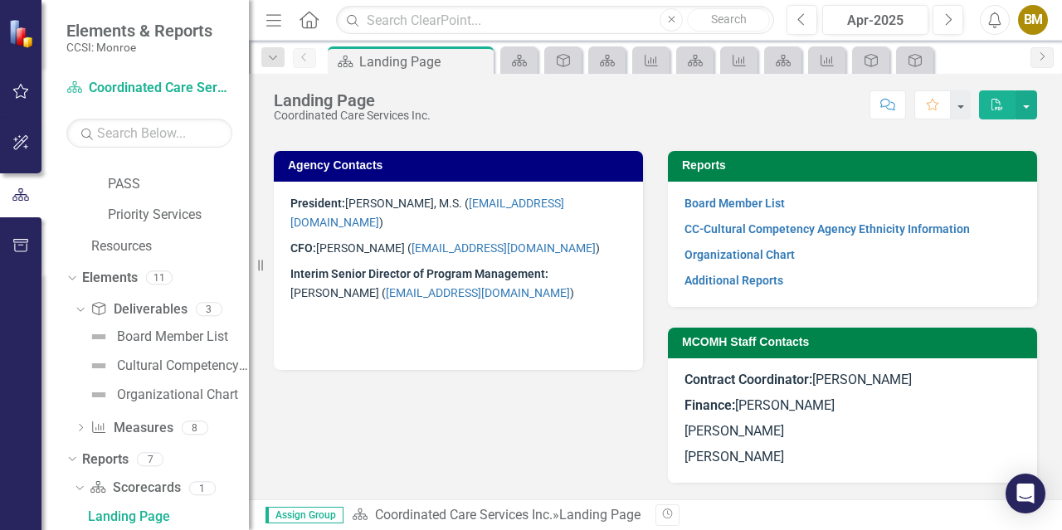
scroll to position [581, 0]
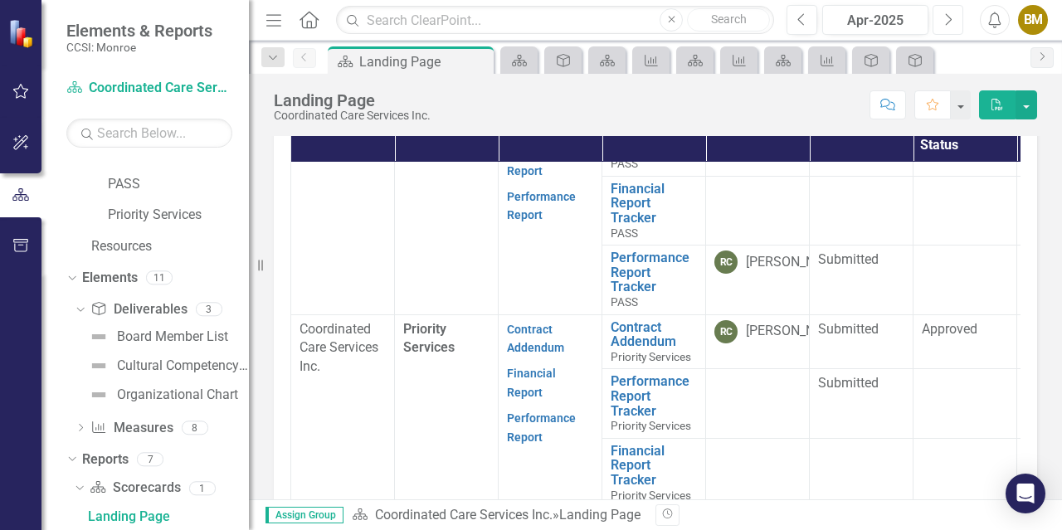
click at [942, 23] on button "Next" at bounding box center [947, 20] width 31 height 30
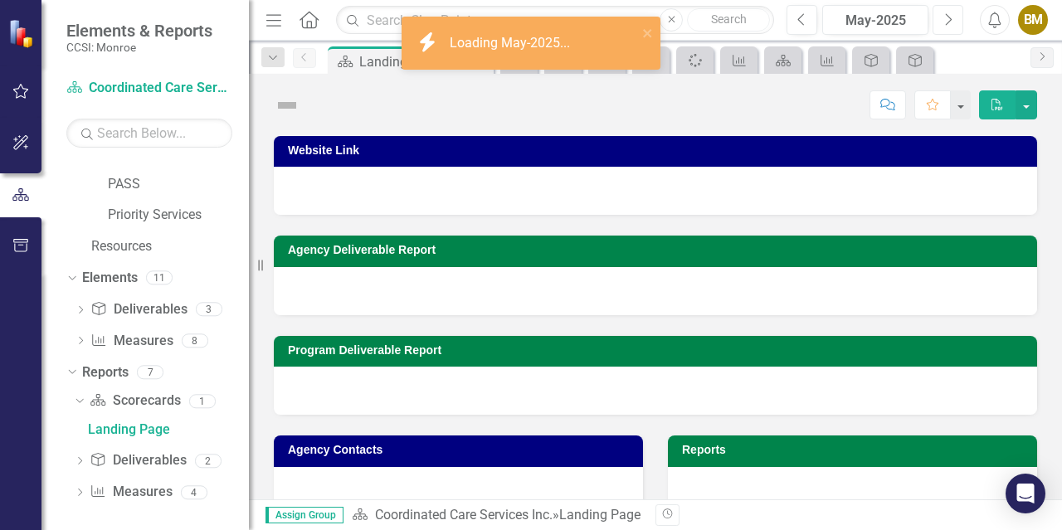
scroll to position [84, 0]
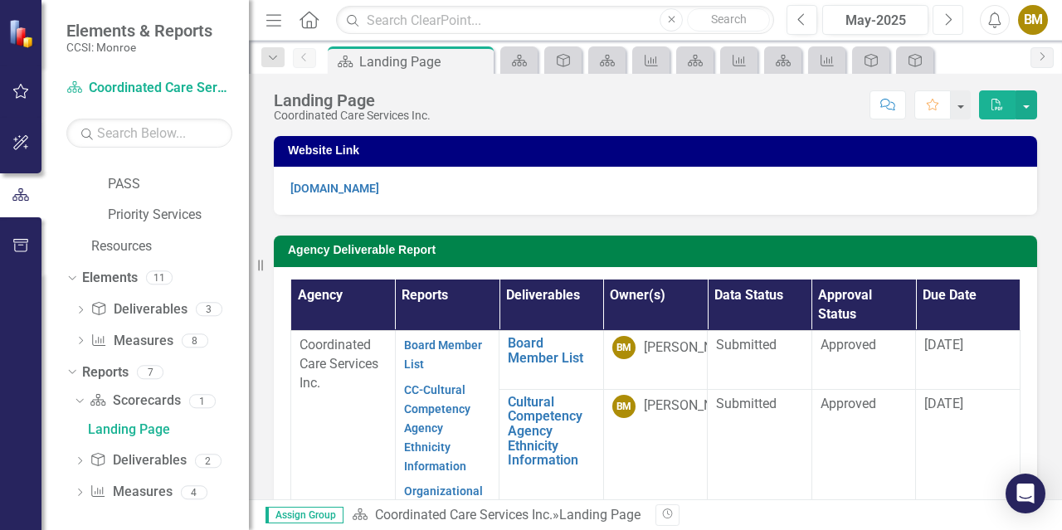
click at [942, 23] on button "Next" at bounding box center [947, 20] width 31 height 30
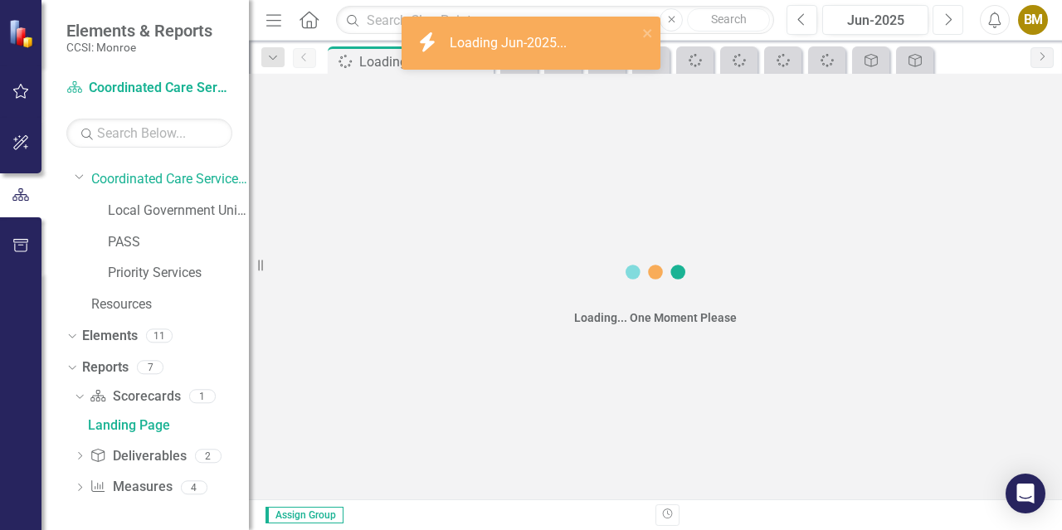
scroll to position [84, 0]
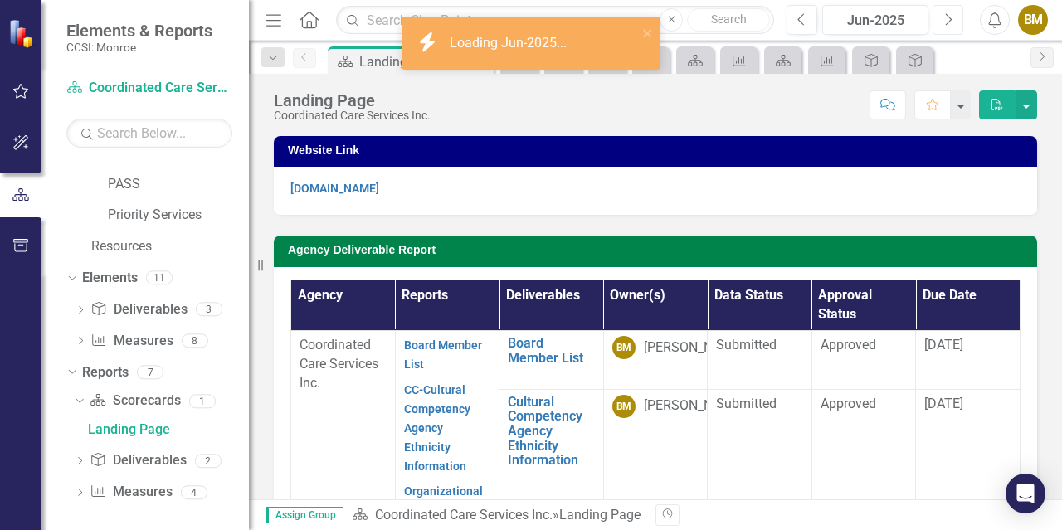
click at [942, 23] on button "Next" at bounding box center [947, 20] width 31 height 30
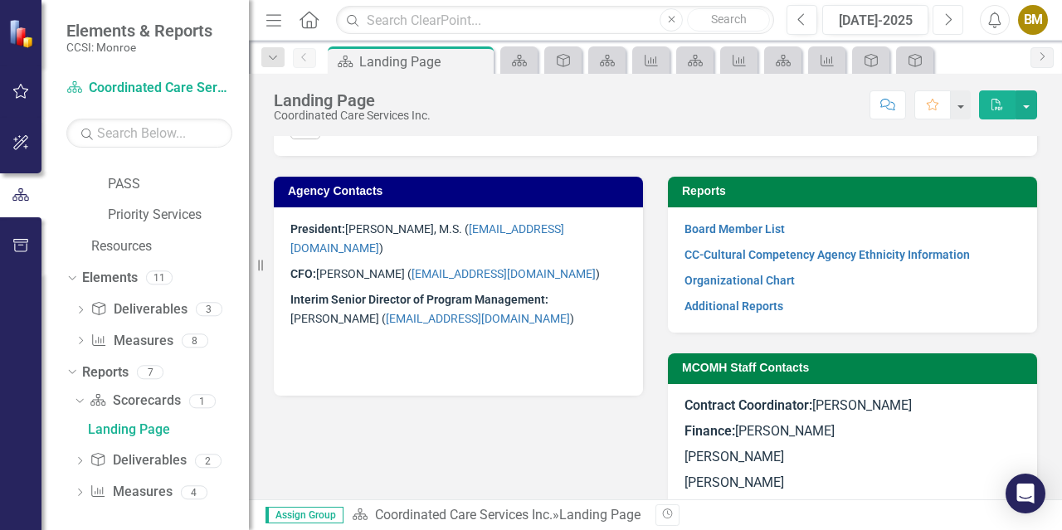
scroll to position [1029, 0]
